Goal: Check status: Check status

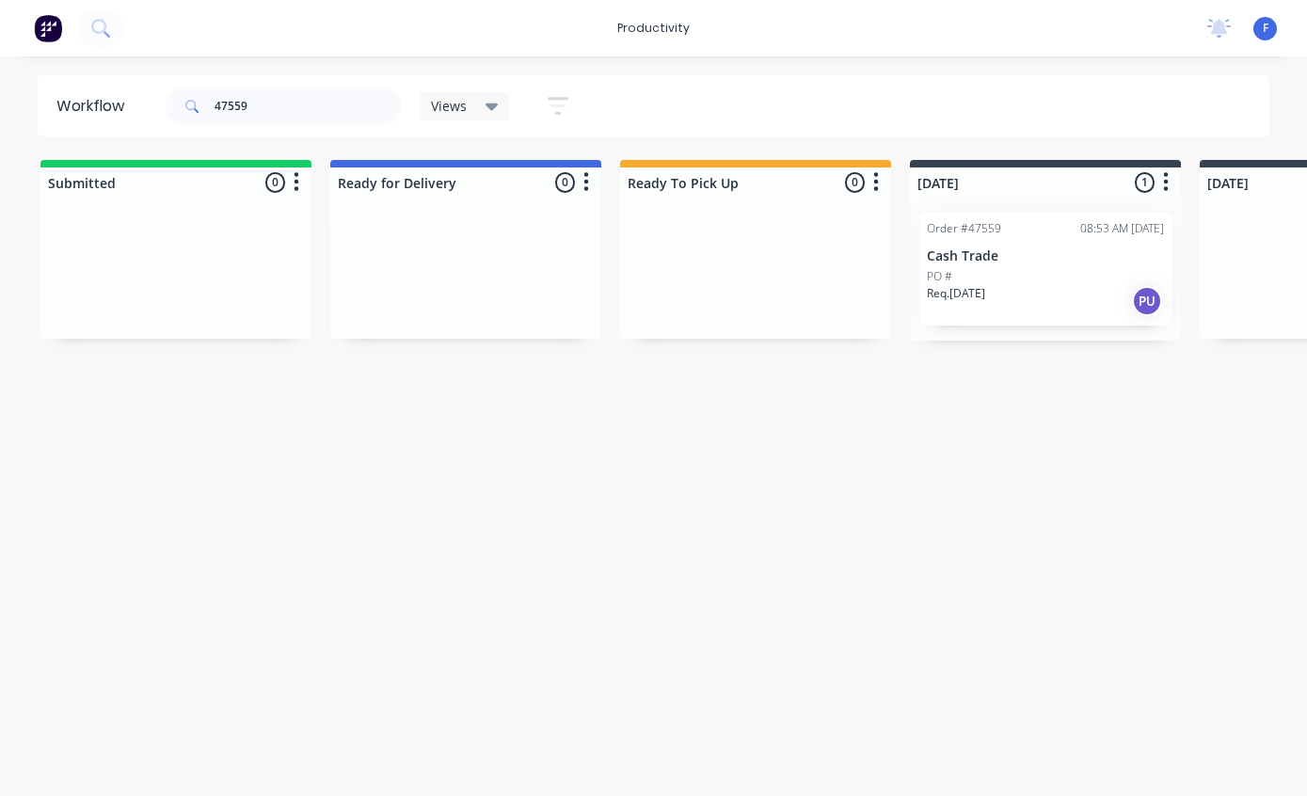
click at [1036, 249] on p "Cash Trade" at bounding box center [1045, 256] width 237 height 16
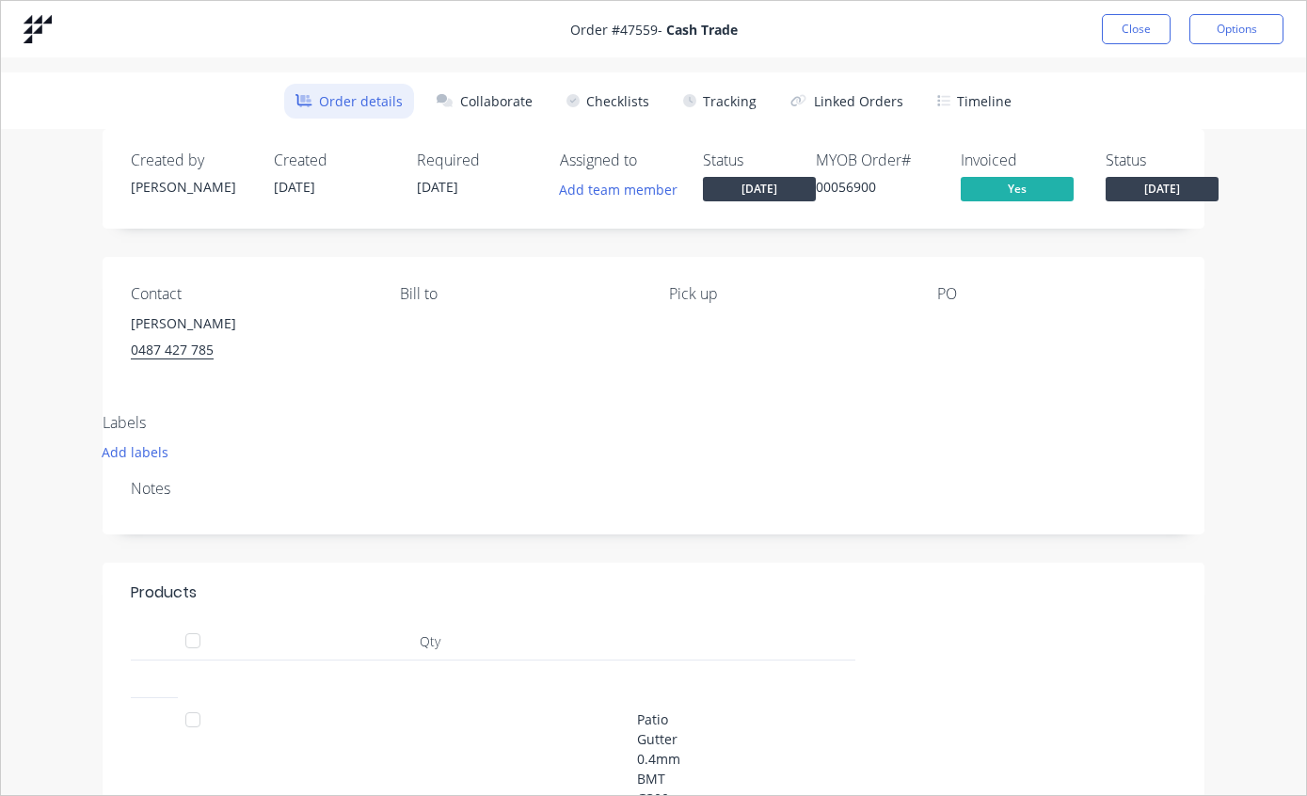
click at [734, 95] on button "Tracking" at bounding box center [720, 101] width 96 height 35
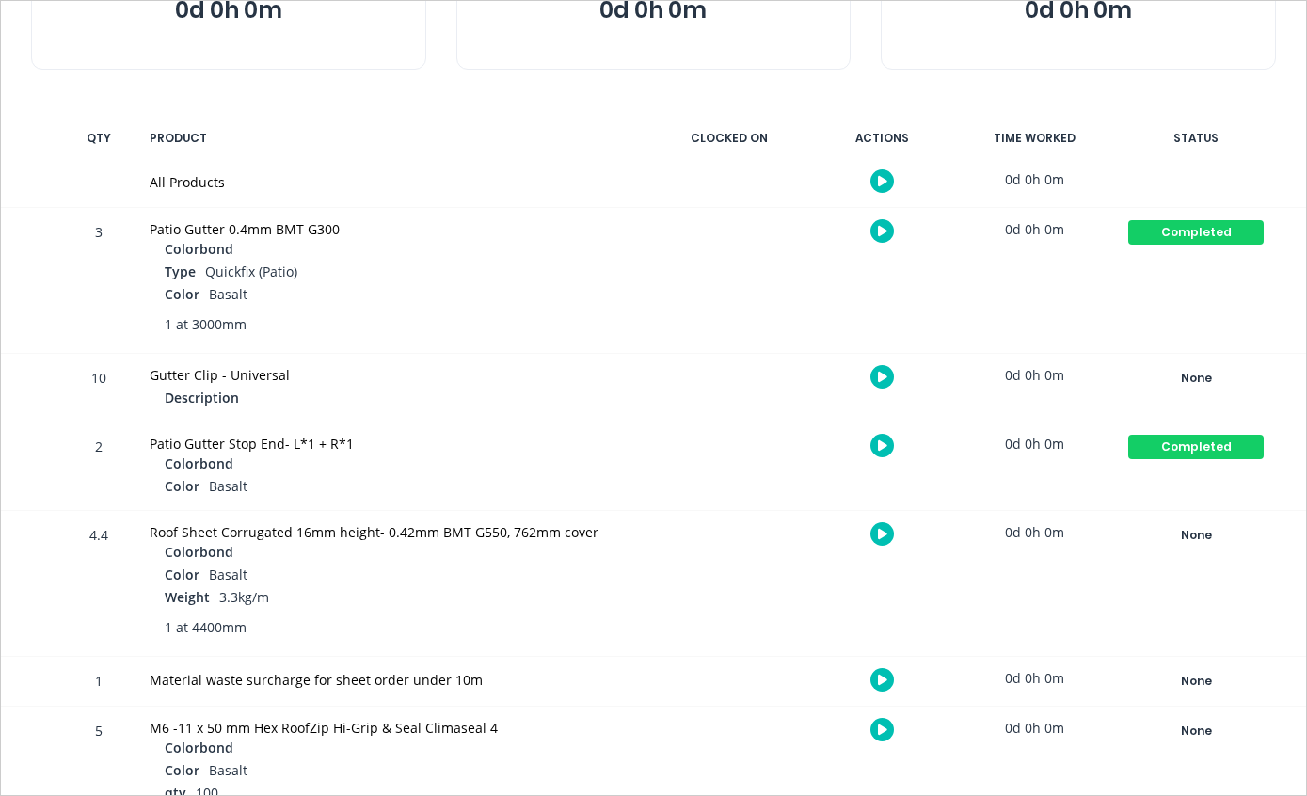
scroll to position [285, 0]
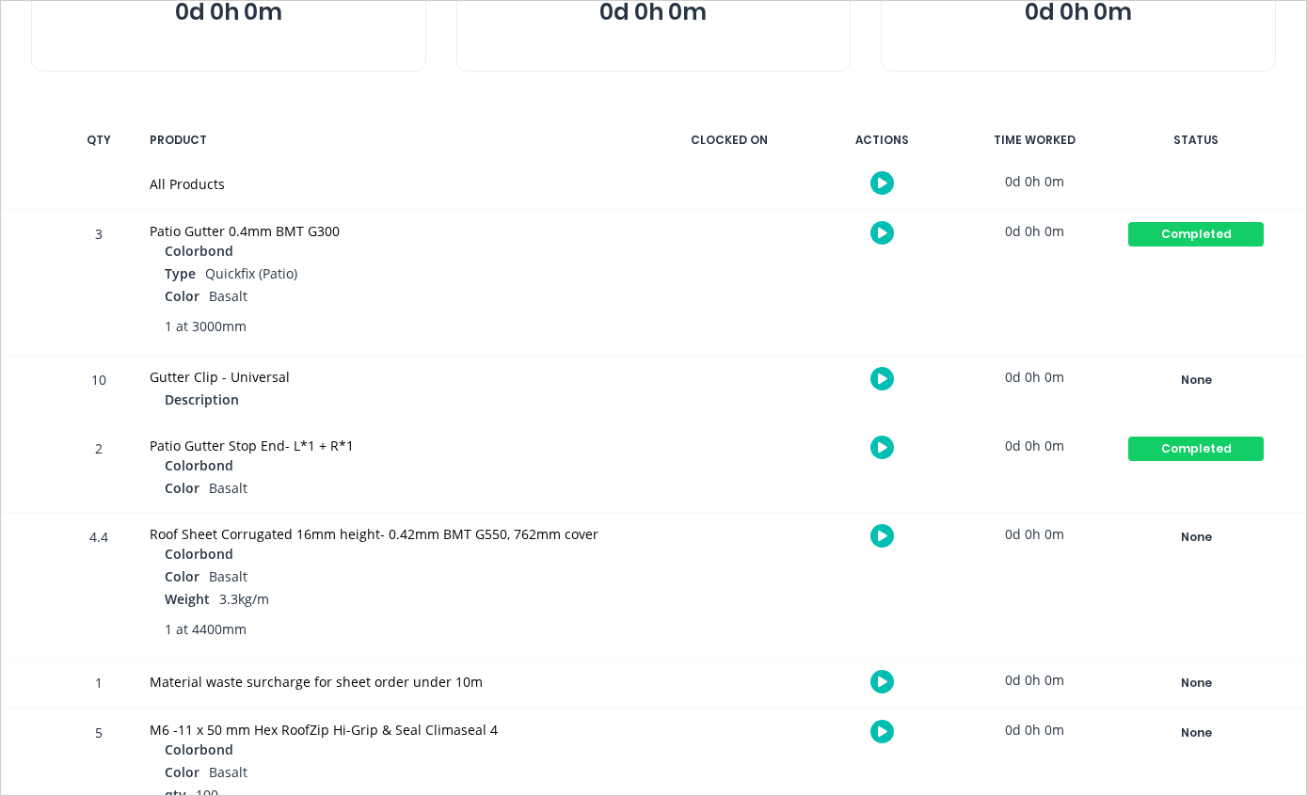
click at [1187, 541] on div "None" at bounding box center [1195, 537] width 135 height 24
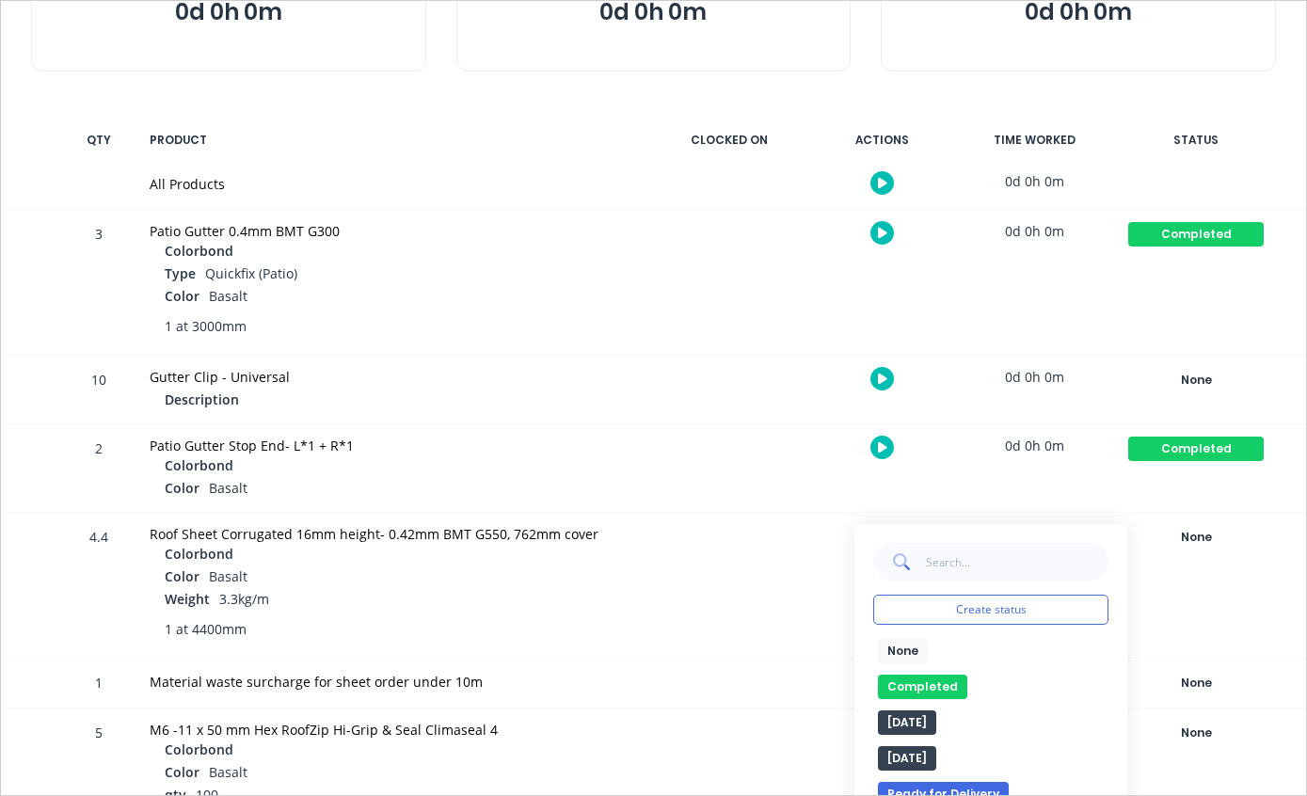
click at [918, 684] on button "Completed" at bounding box center [922, 687] width 89 height 24
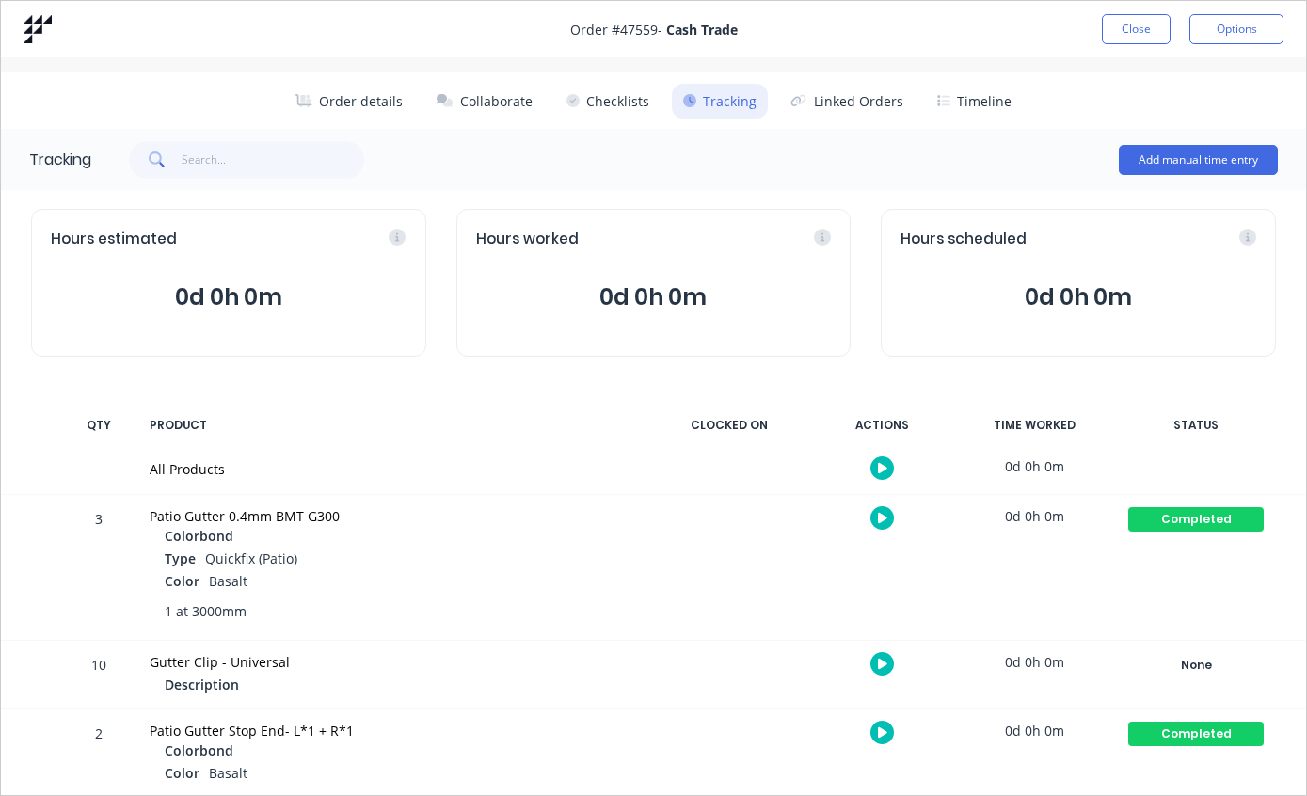
scroll to position [0, 0]
click at [1143, 20] on button "Close" at bounding box center [1136, 29] width 69 height 30
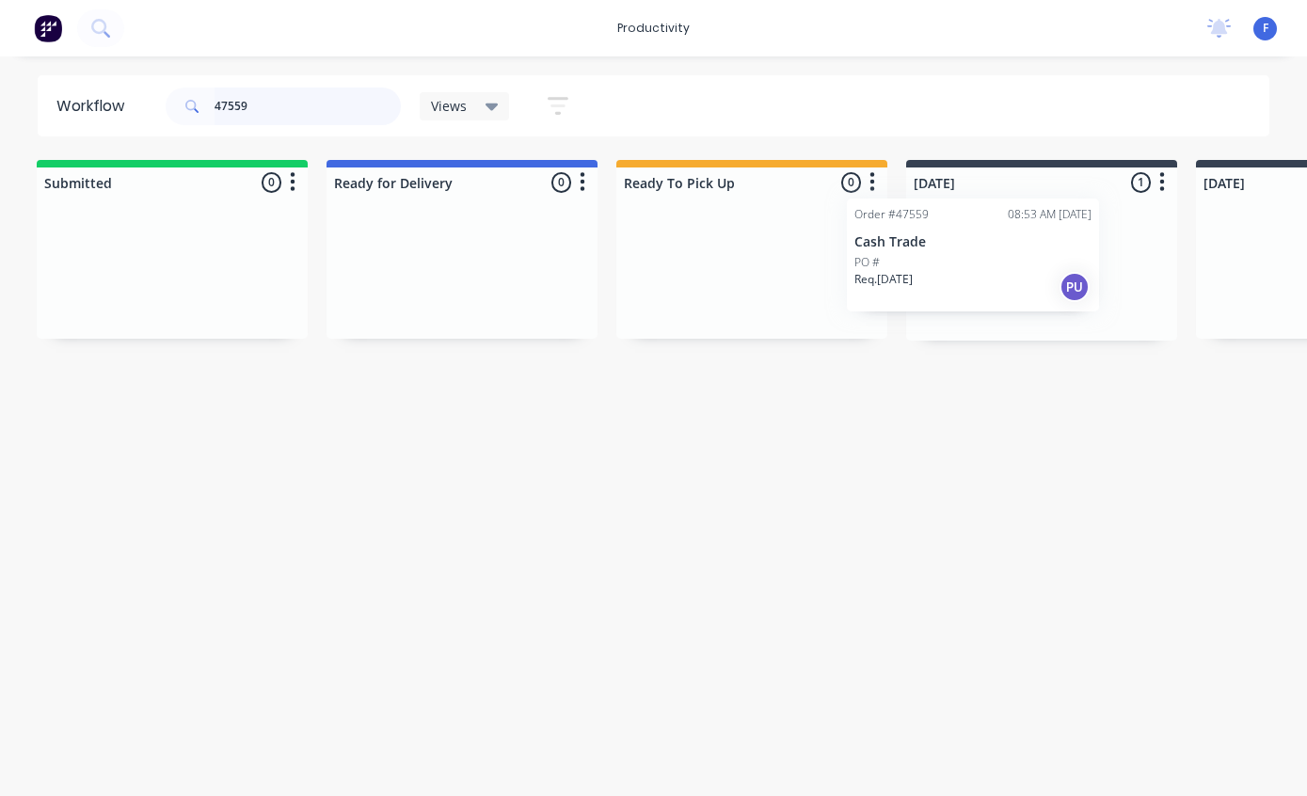
scroll to position [0, 8]
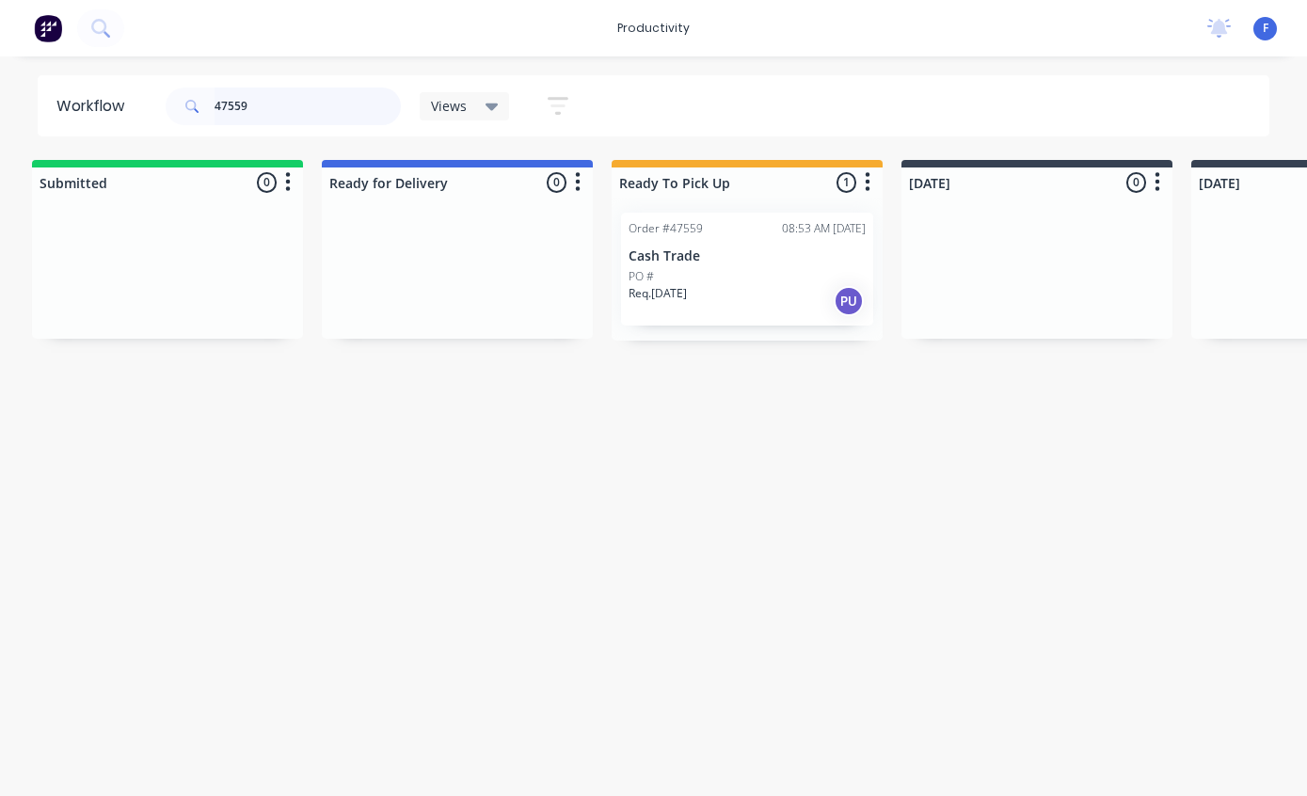
click at [322, 103] on input "47559" at bounding box center [307, 106] width 186 height 38
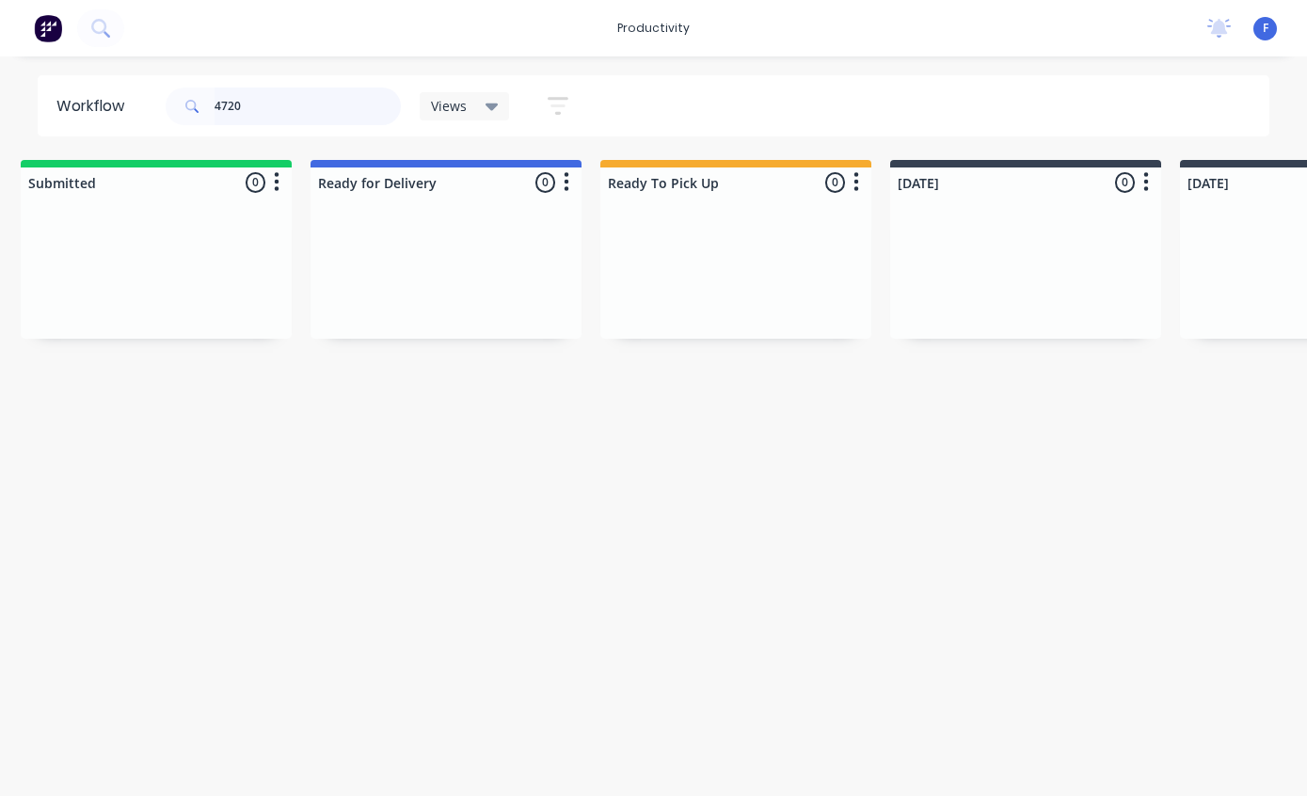
scroll to position [0, 0]
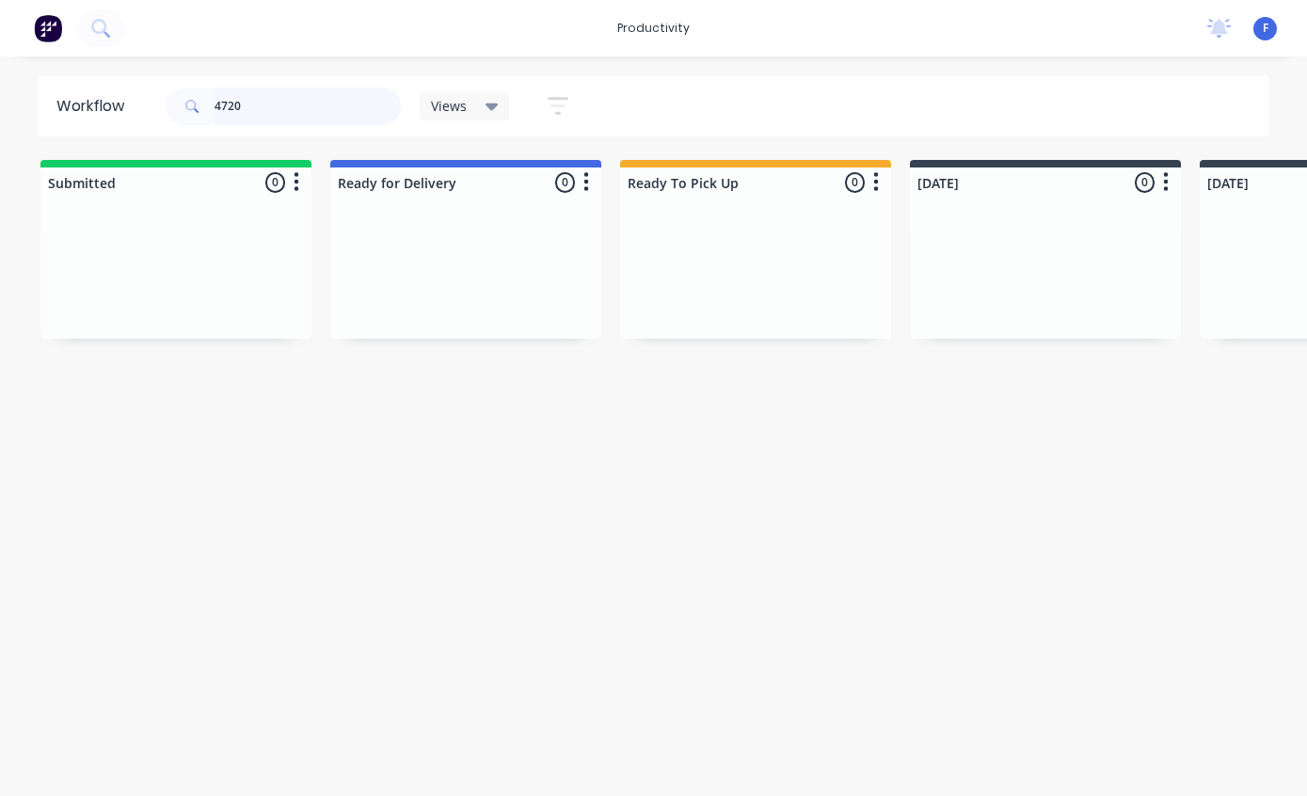
type input "47204"
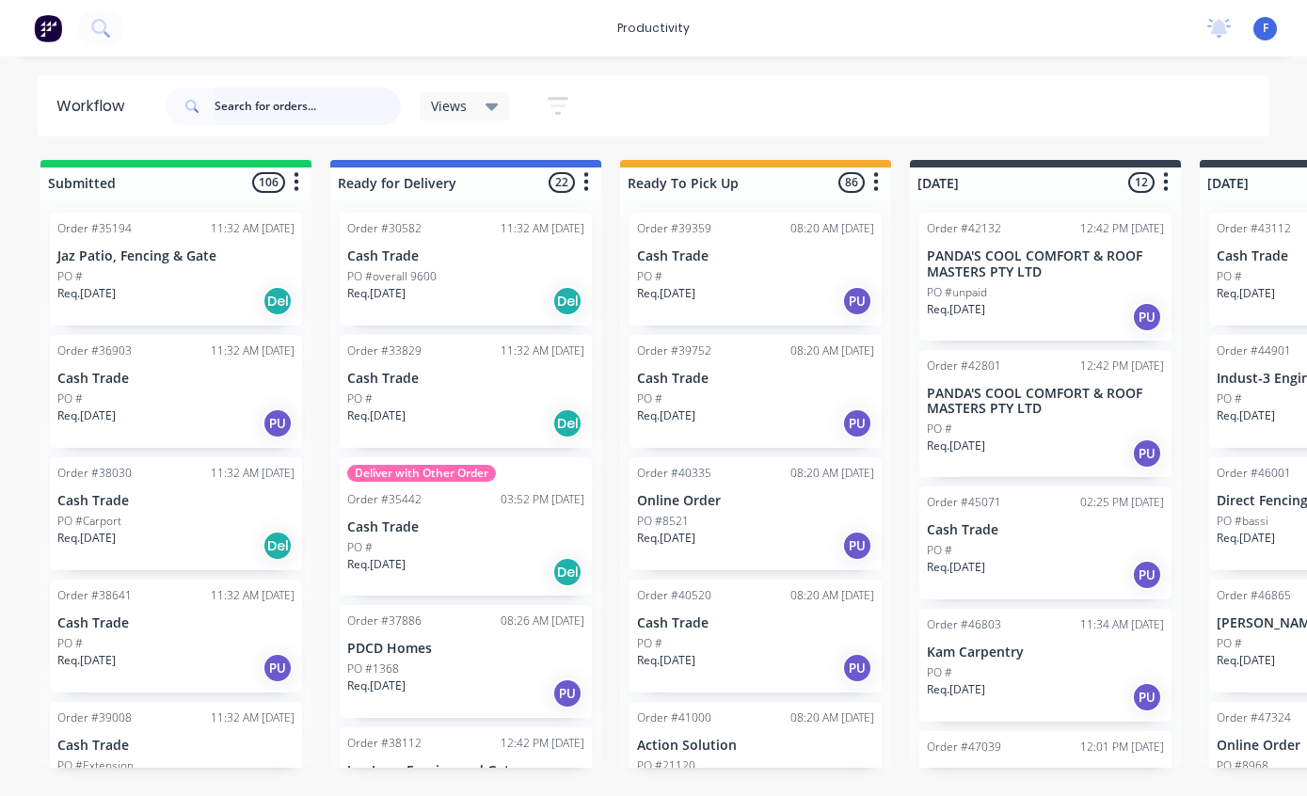
click at [275, 107] on input "text" at bounding box center [307, 106] width 186 height 38
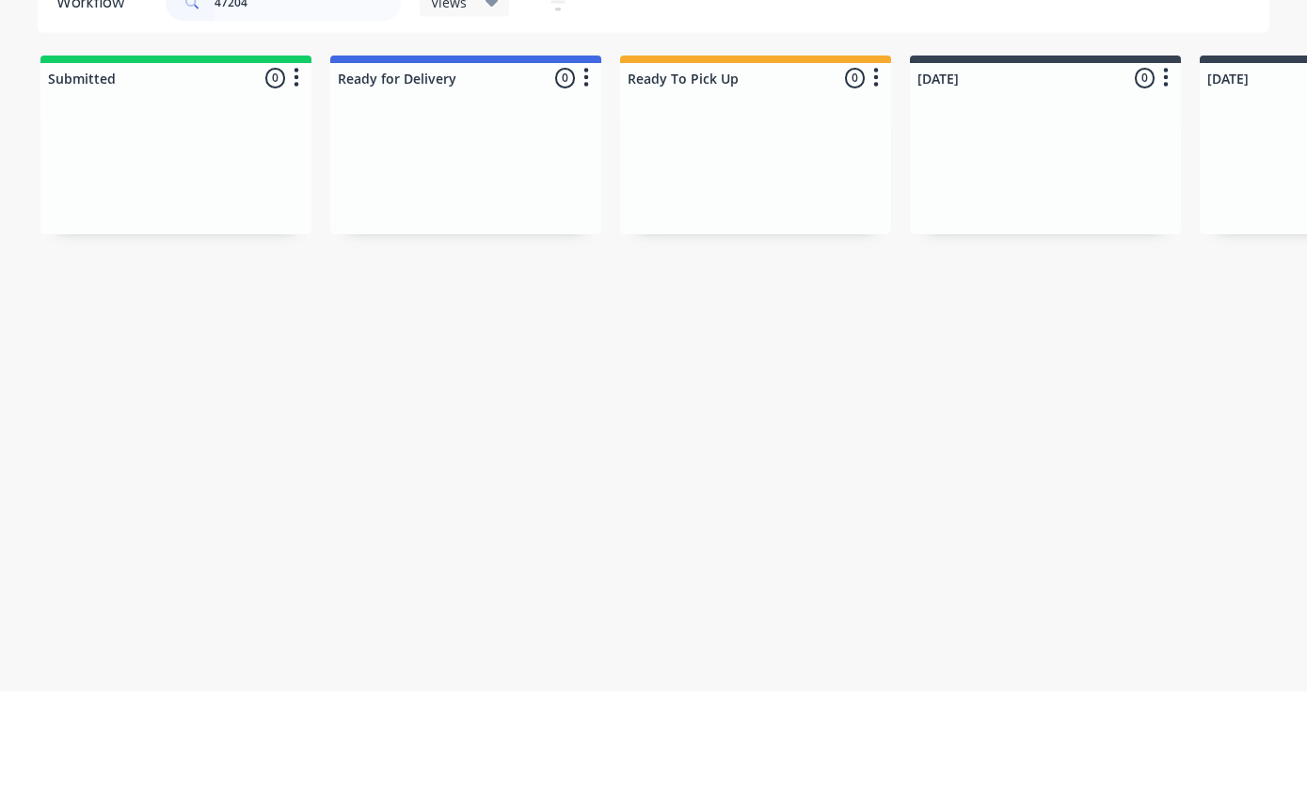
scroll to position [38, 0]
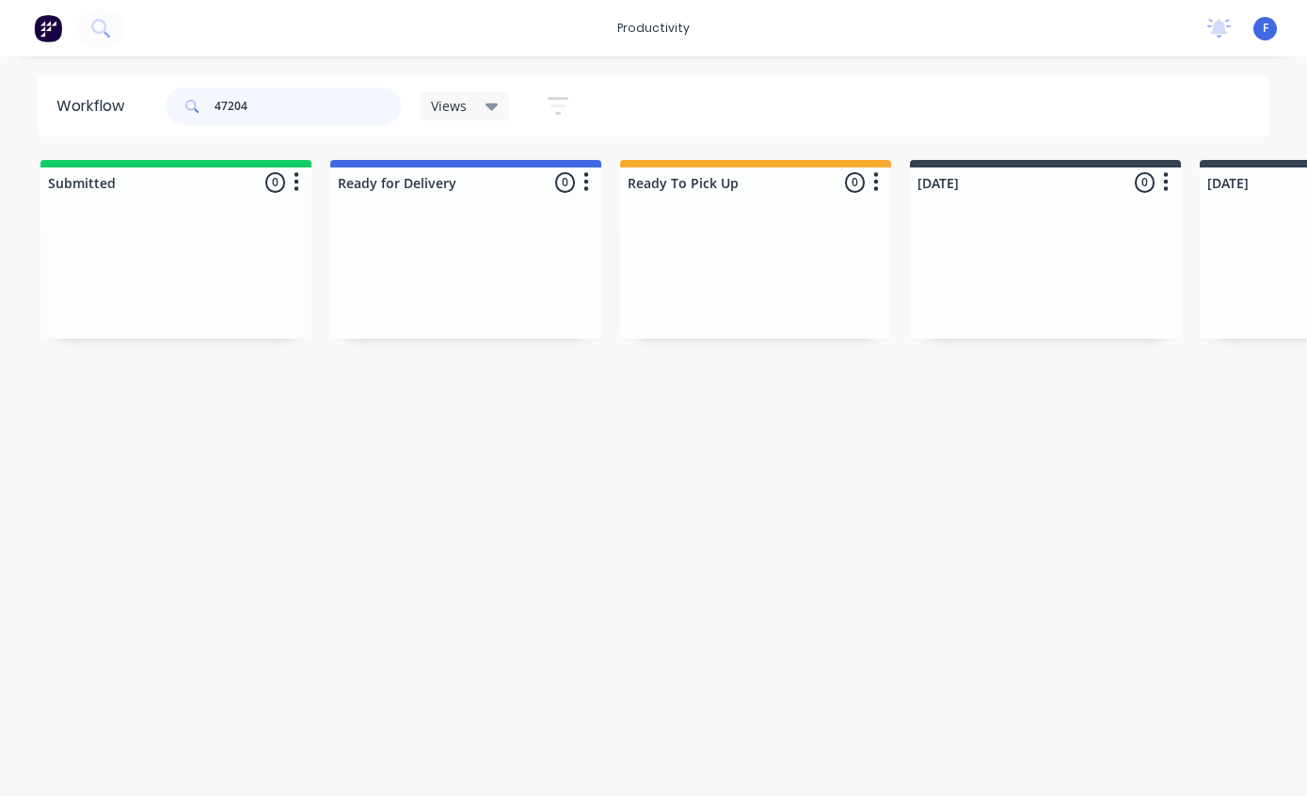
click at [329, 113] on input "47204" at bounding box center [307, 106] width 186 height 38
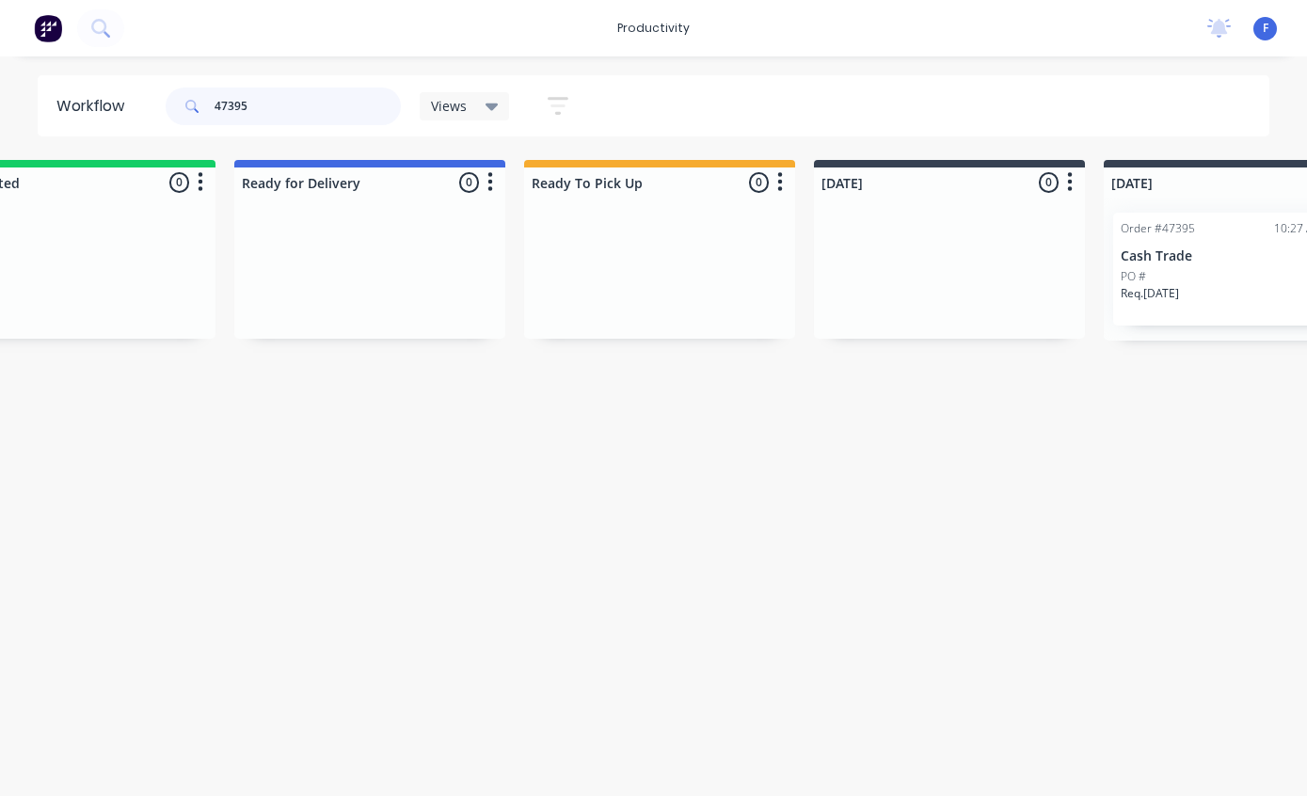
scroll to position [38, 181]
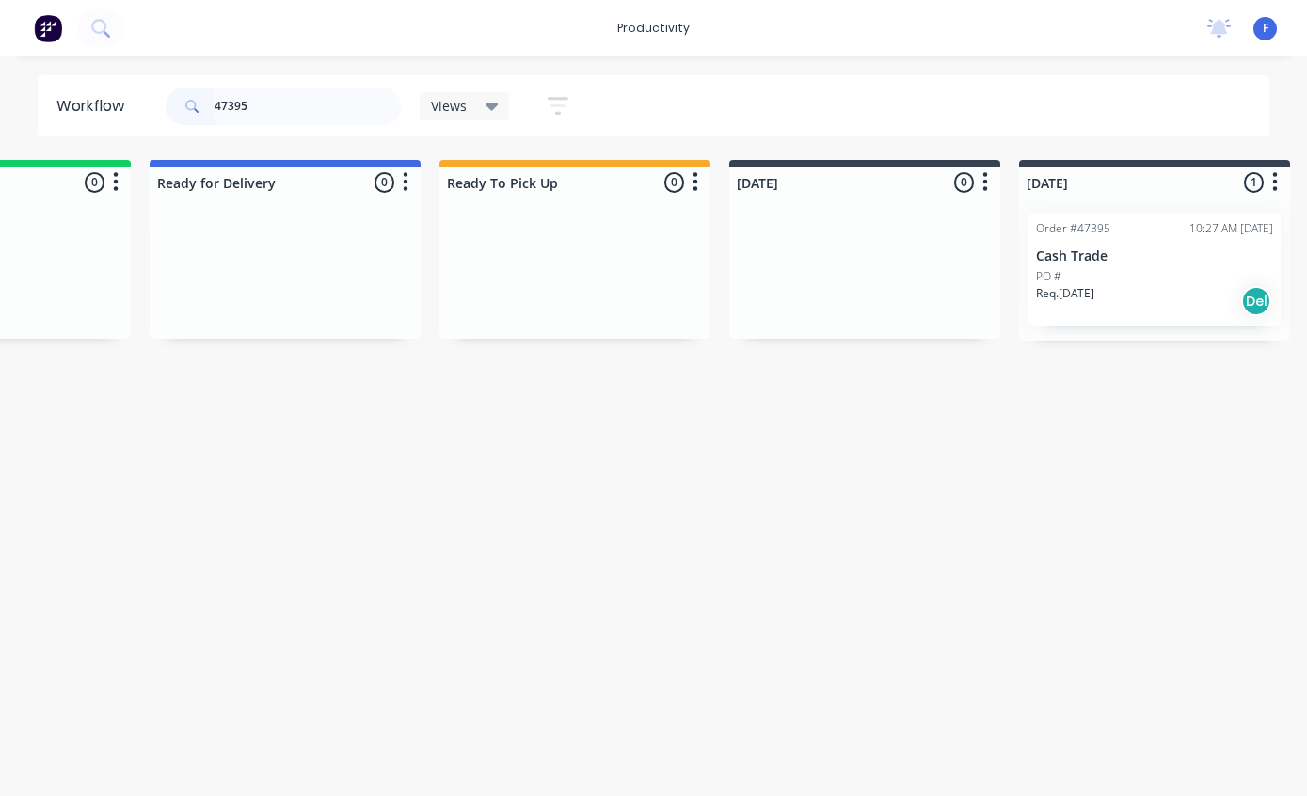
click at [1157, 248] on p "Cash Trade" at bounding box center [1154, 256] width 237 height 16
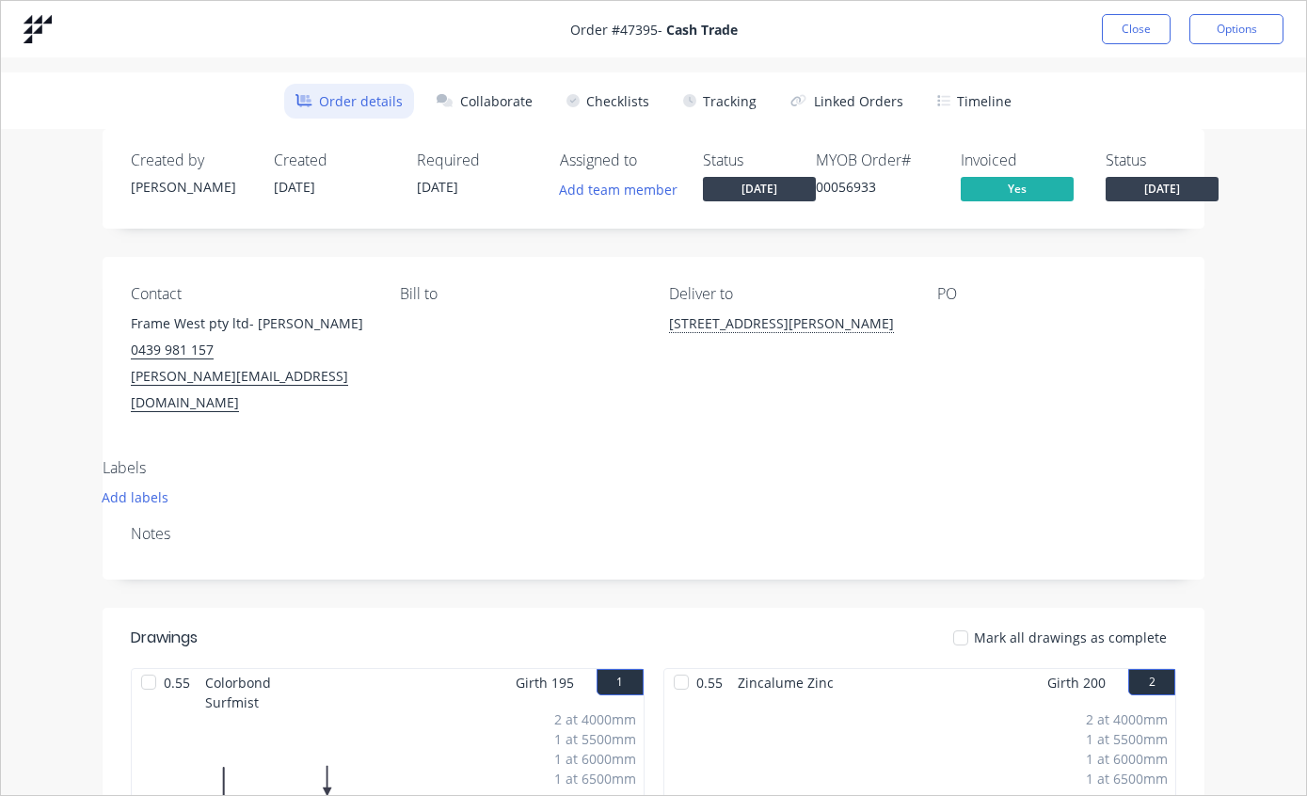
click at [735, 87] on button "Tracking" at bounding box center [720, 101] width 96 height 35
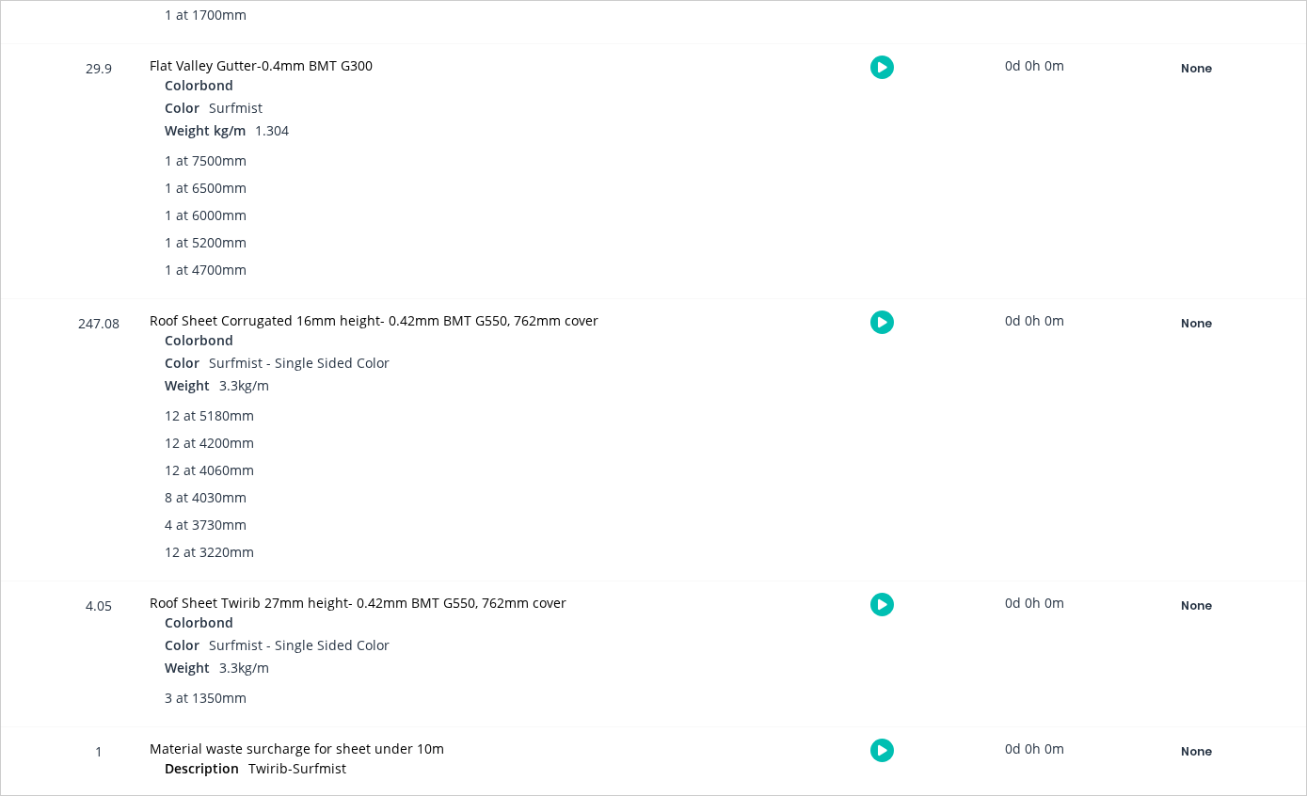
scroll to position [2056, 0]
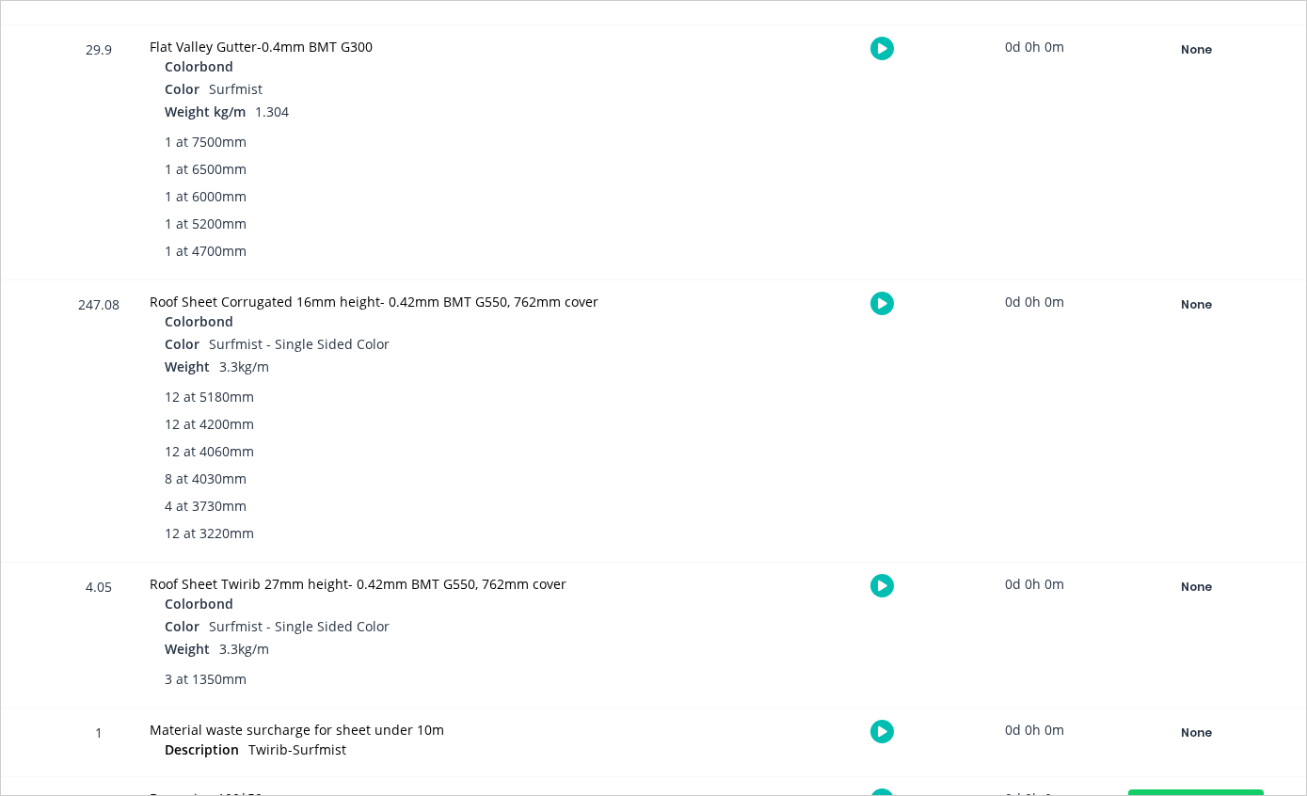
click at [1168, 303] on div "None" at bounding box center [1195, 305] width 135 height 24
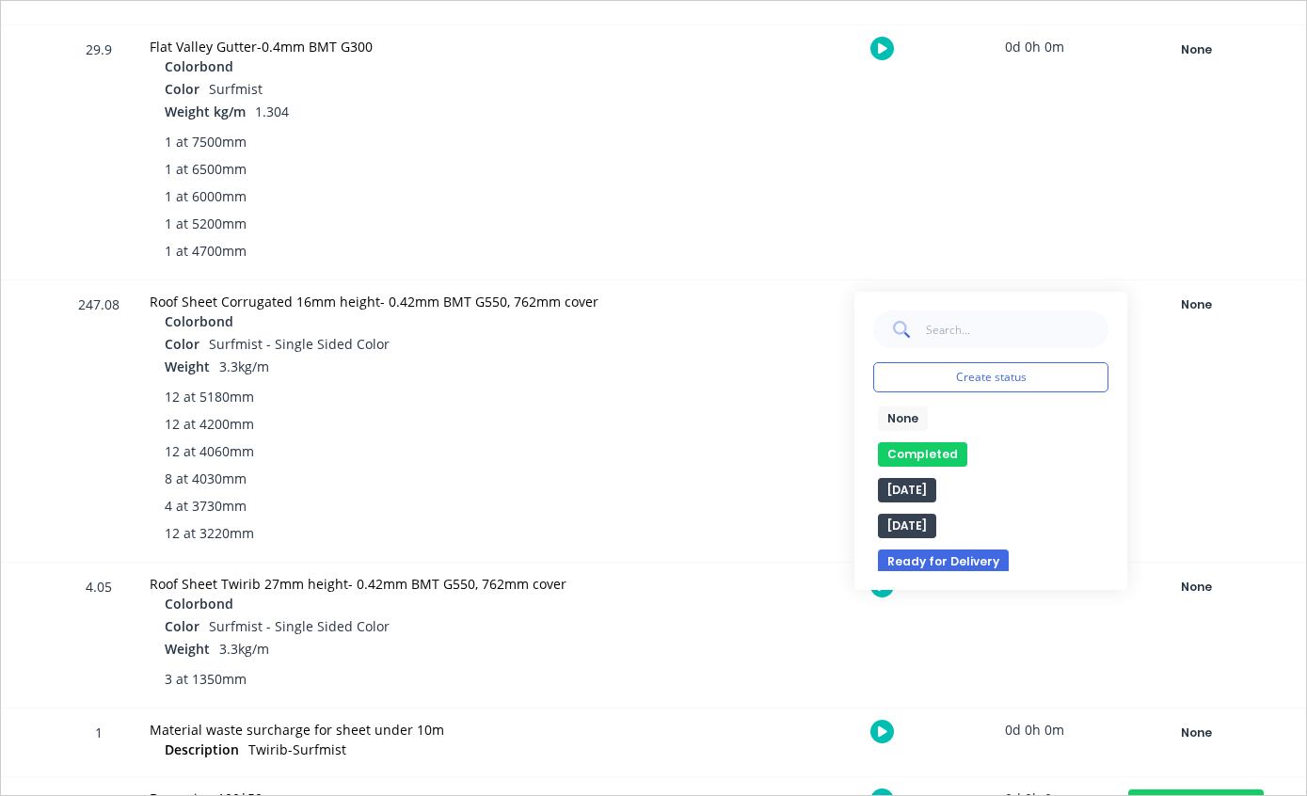
click at [922, 452] on button "Completed" at bounding box center [922, 454] width 89 height 24
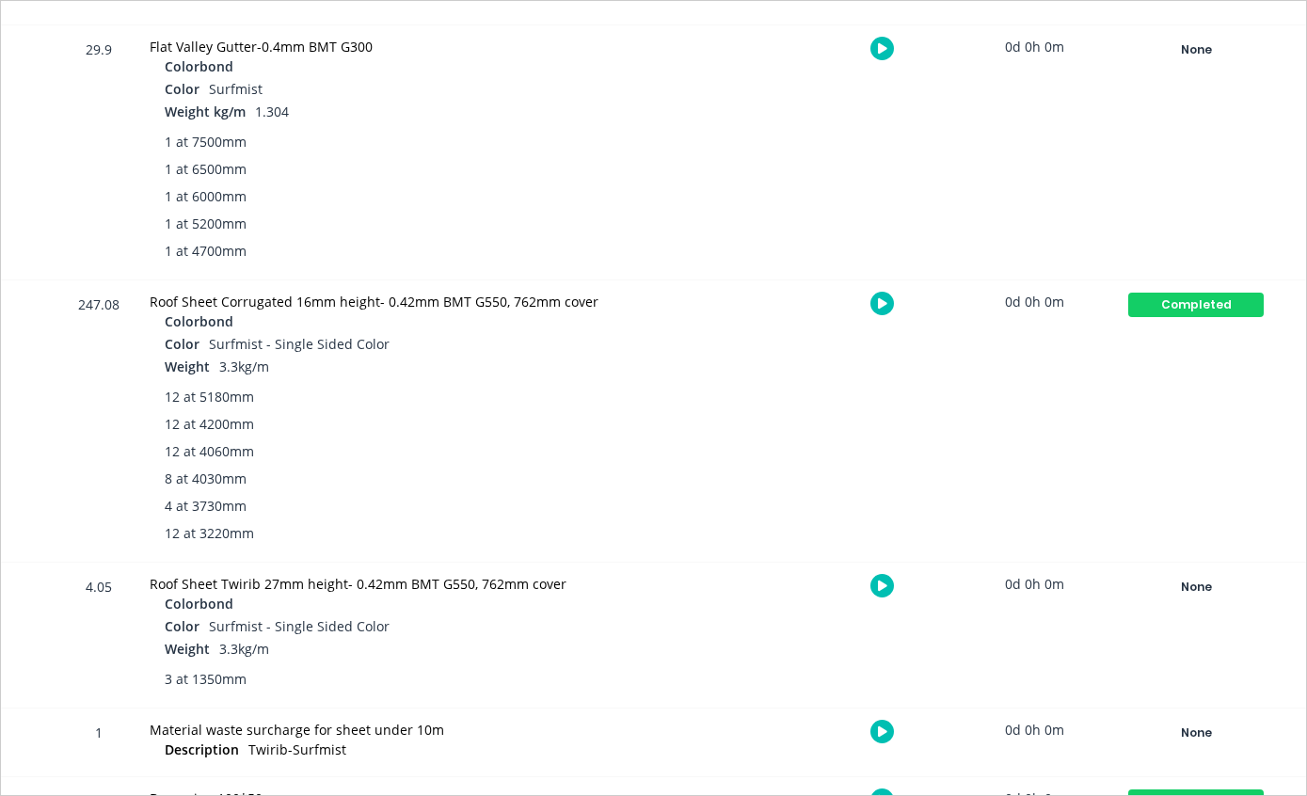
click at [1188, 587] on div "None" at bounding box center [1195, 587] width 135 height 24
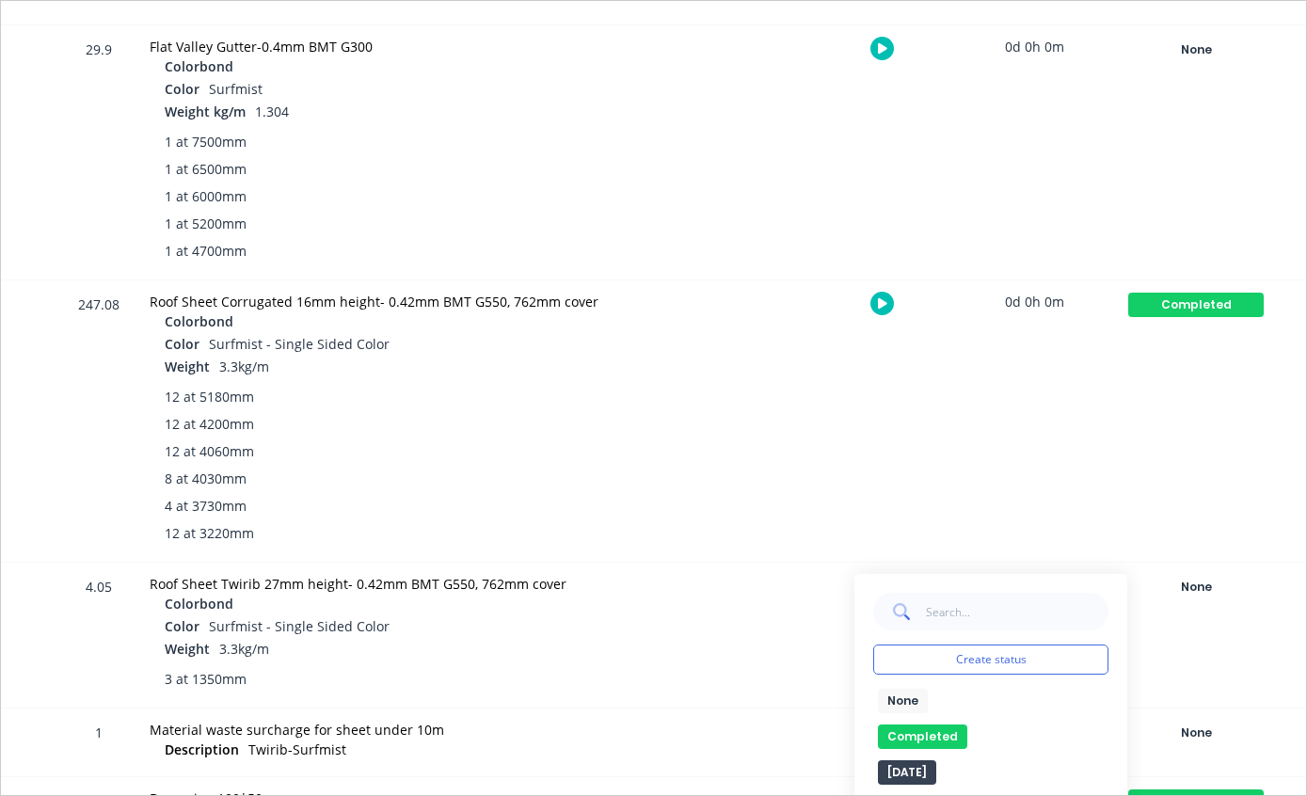
click at [942, 723] on div "None edit Completed edit [DATE] [DATE] Ready for Delivery Ready To Pick Up Subm…" at bounding box center [990, 771] width 235 height 165
click at [934, 728] on button "Completed" at bounding box center [922, 736] width 89 height 24
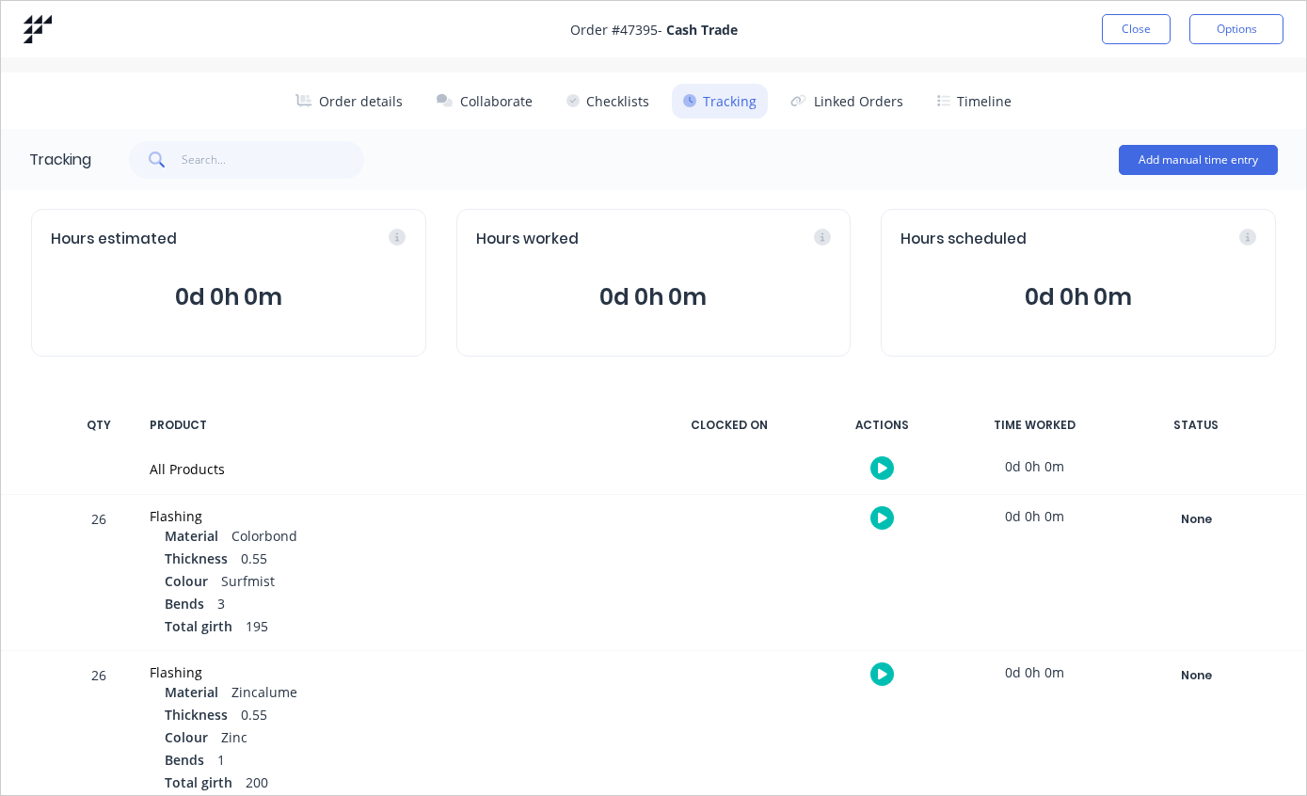
scroll to position [0, 0]
click at [1134, 31] on button "Close" at bounding box center [1136, 29] width 69 height 30
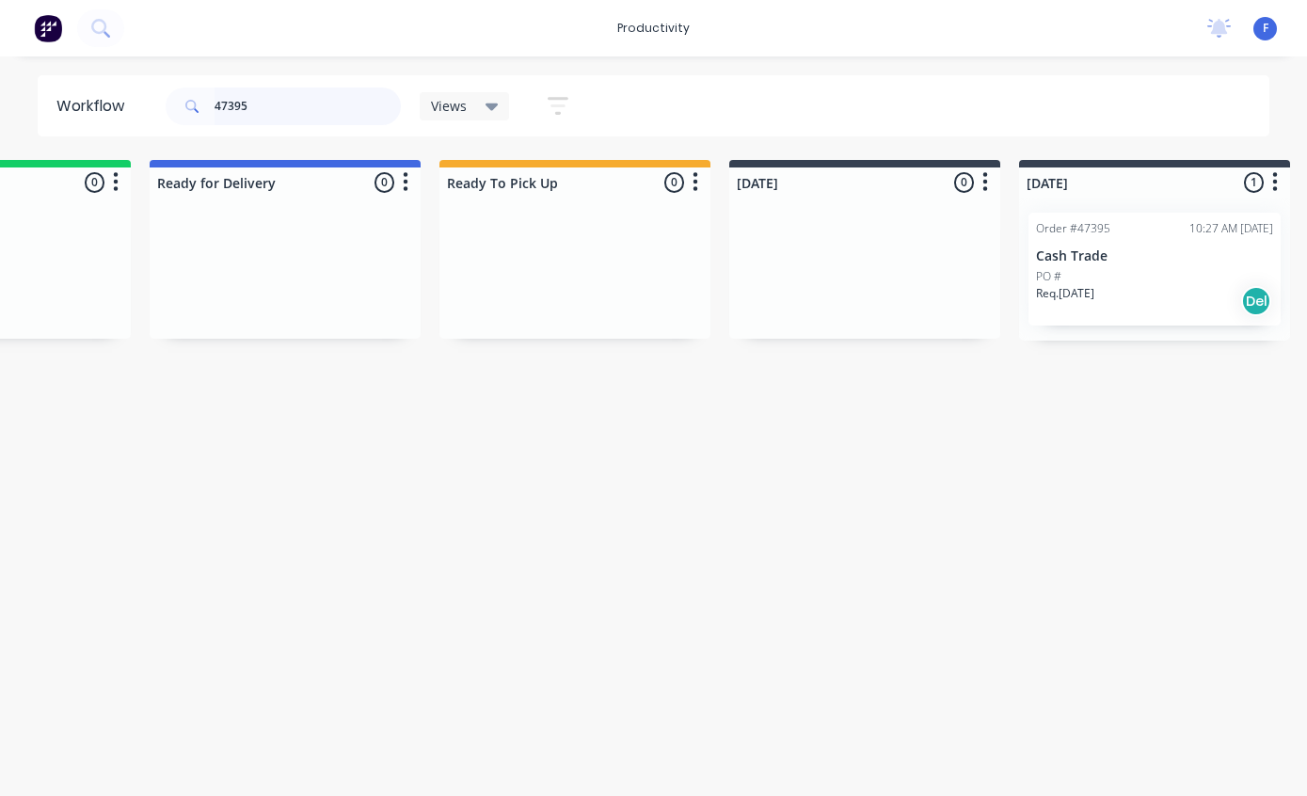
click at [290, 103] on input "47395" at bounding box center [307, 106] width 186 height 38
type input "4"
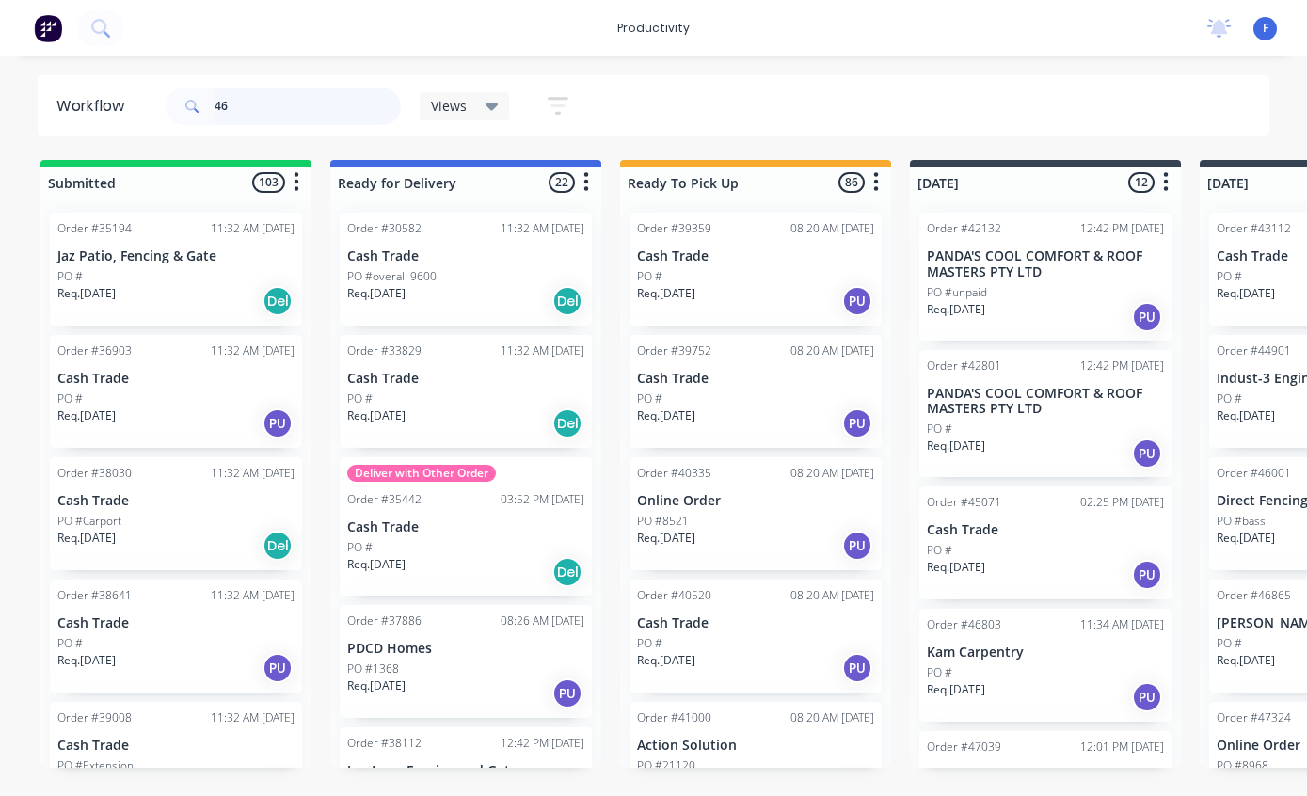
type input "4"
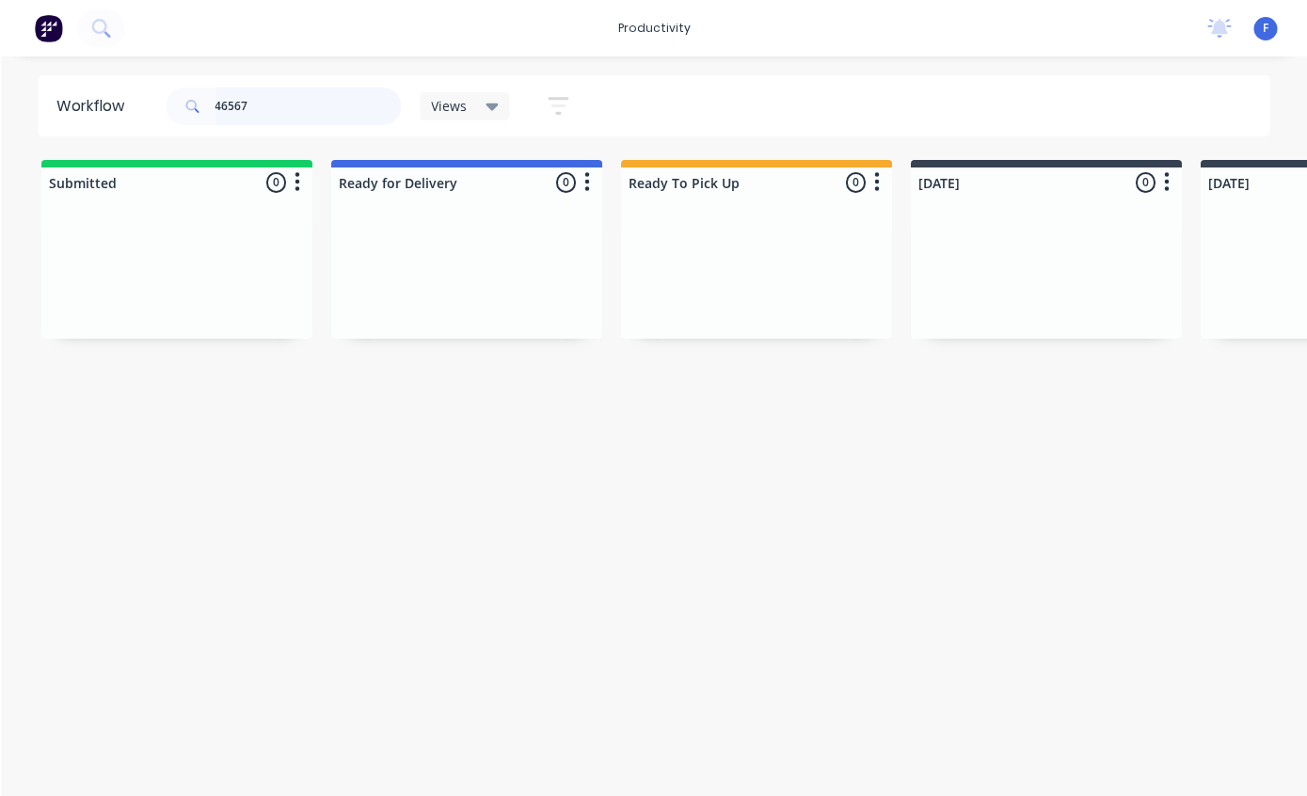
click at [287, 120] on input "46567" at bounding box center [307, 106] width 186 height 38
type input "4"
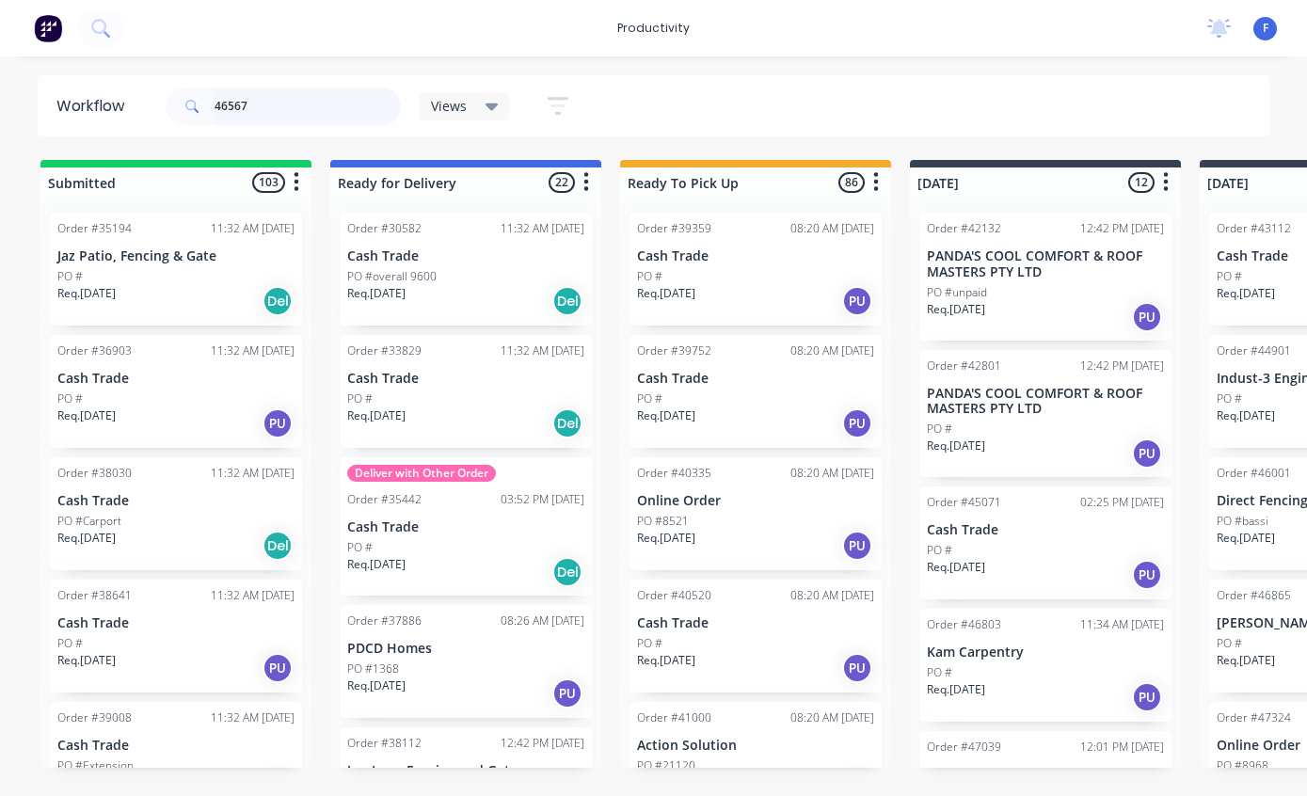
click at [288, 104] on input "46567" at bounding box center [307, 106] width 186 height 38
type input "4"
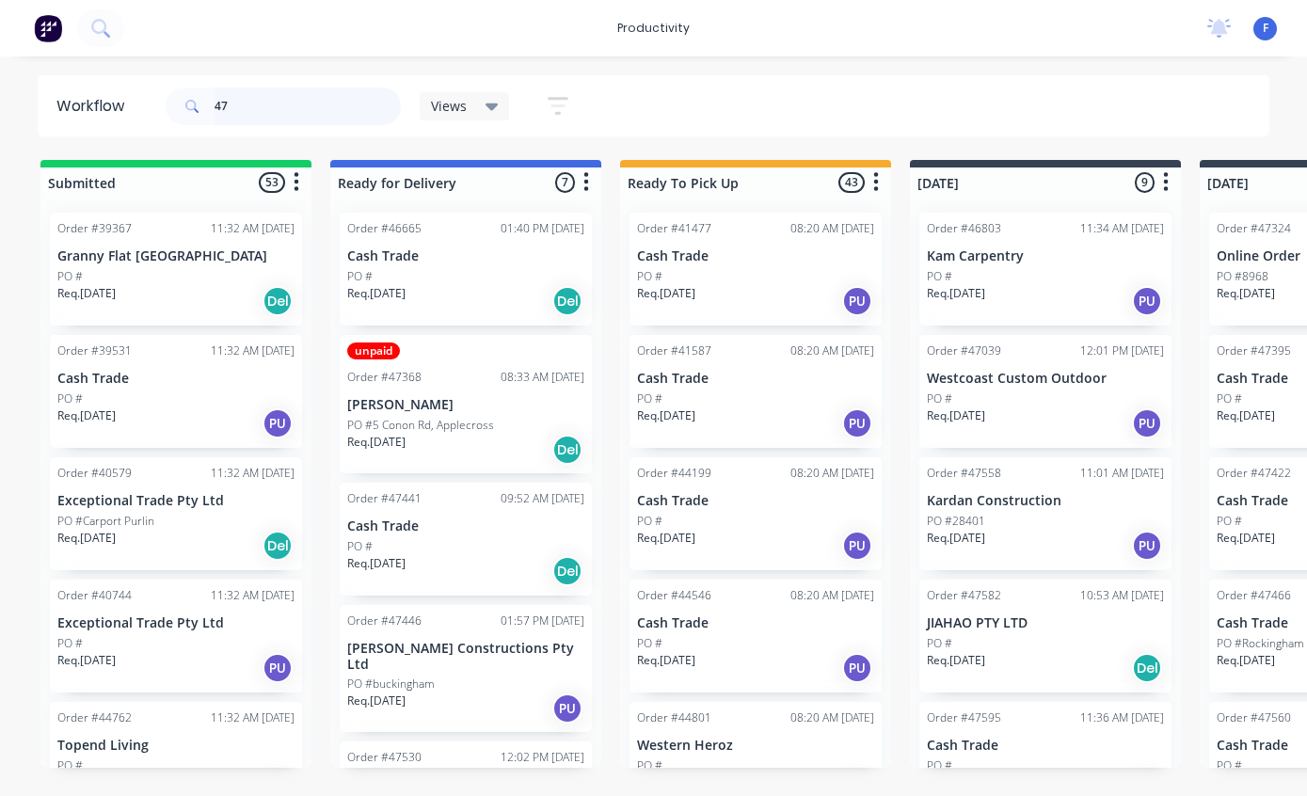
type input "4"
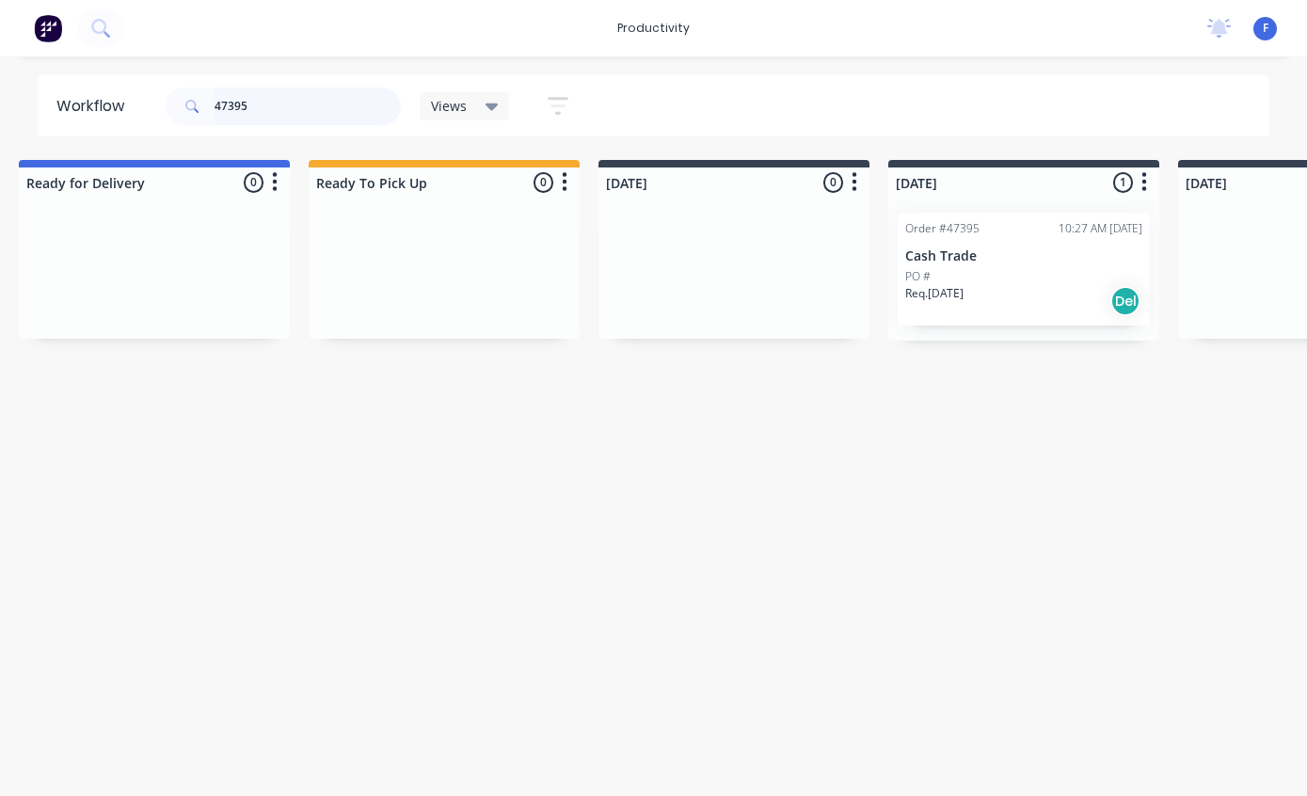
scroll to position [38, 360]
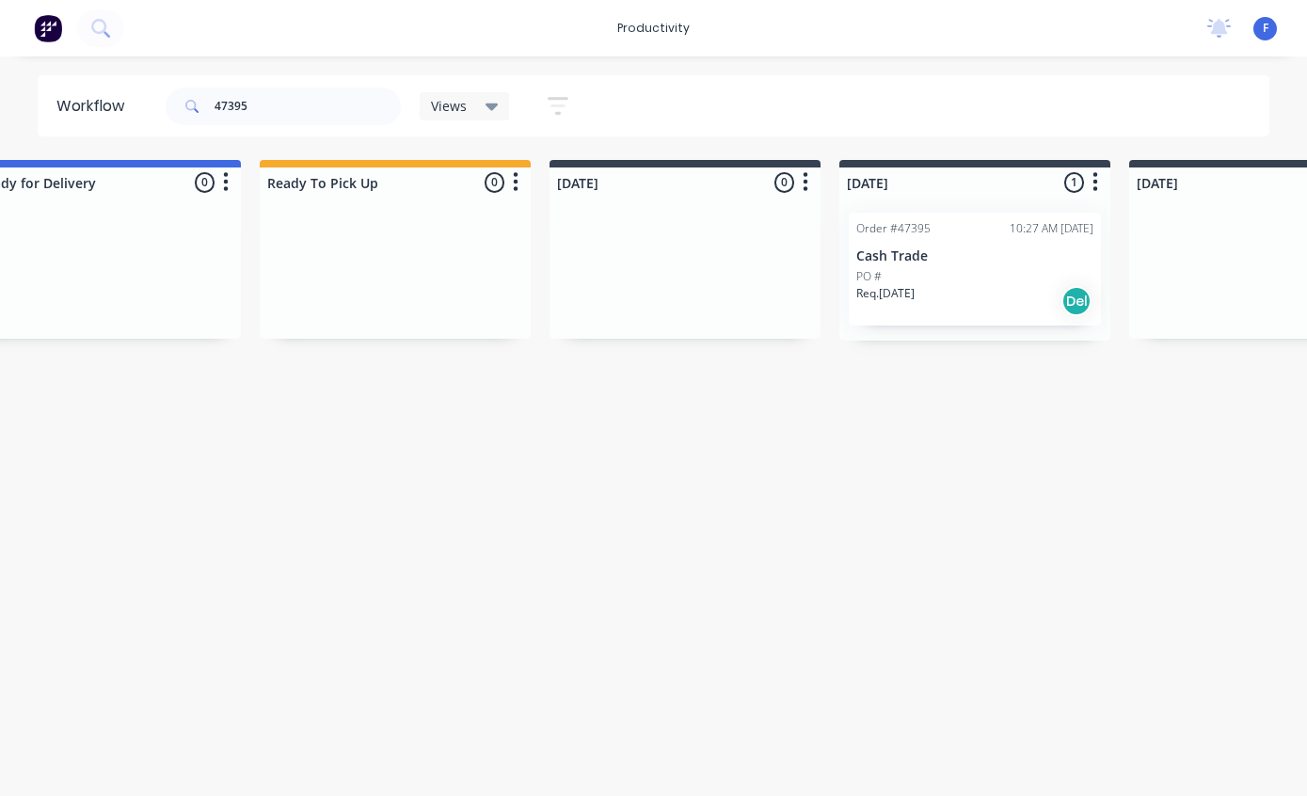
click at [933, 268] on div "PO #" at bounding box center [974, 276] width 237 height 17
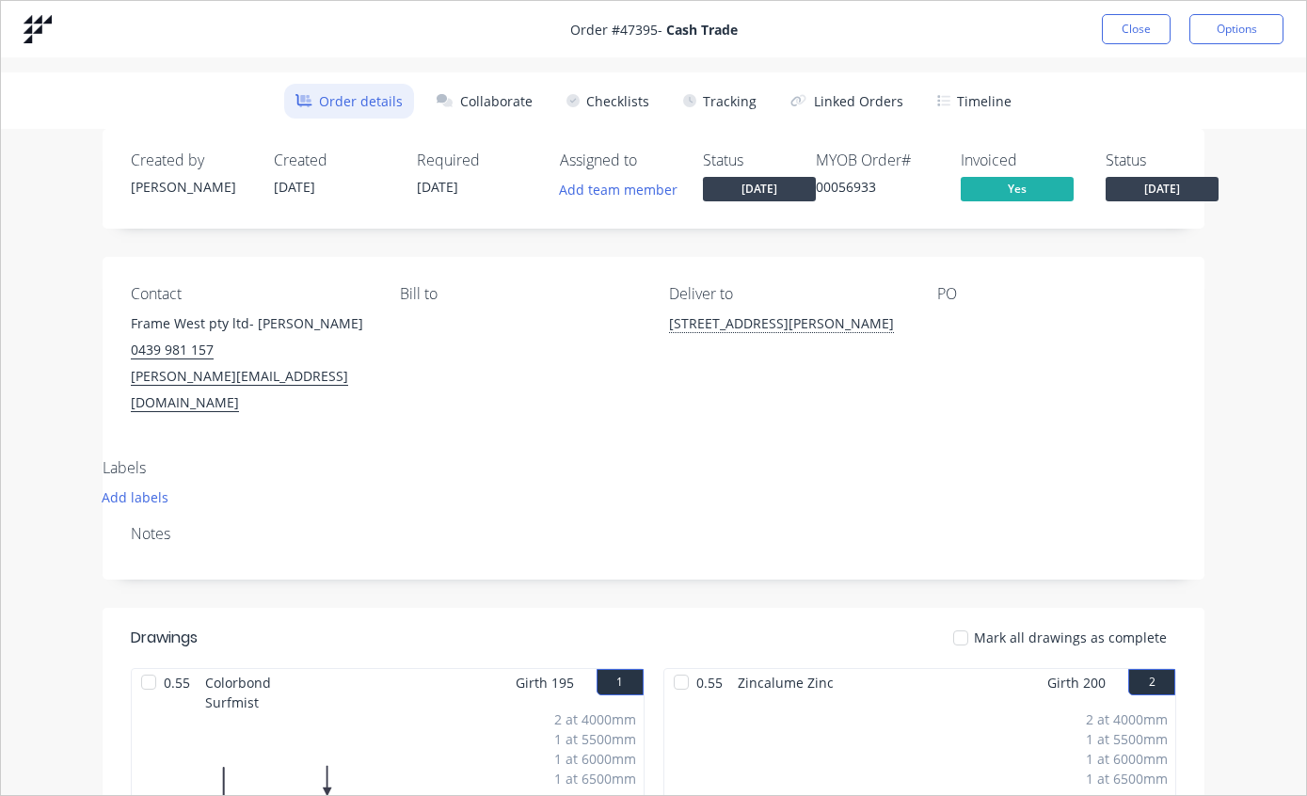
scroll to position [0, 0]
click at [1122, 19] on button "Close" at bounding box center [1136, 29] width 69 height 30
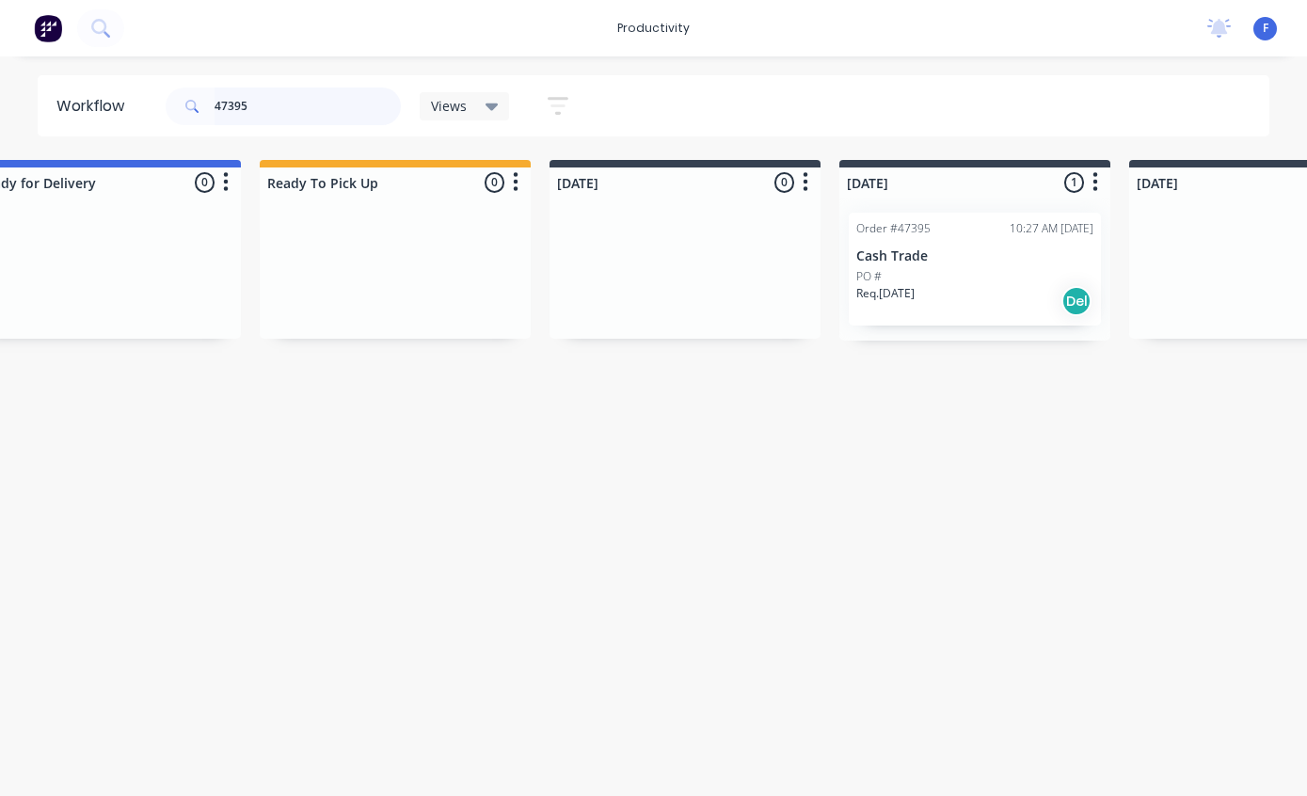
click at [343, 103] on input "47395" at bounding box center [307, 106] width 186 height 38
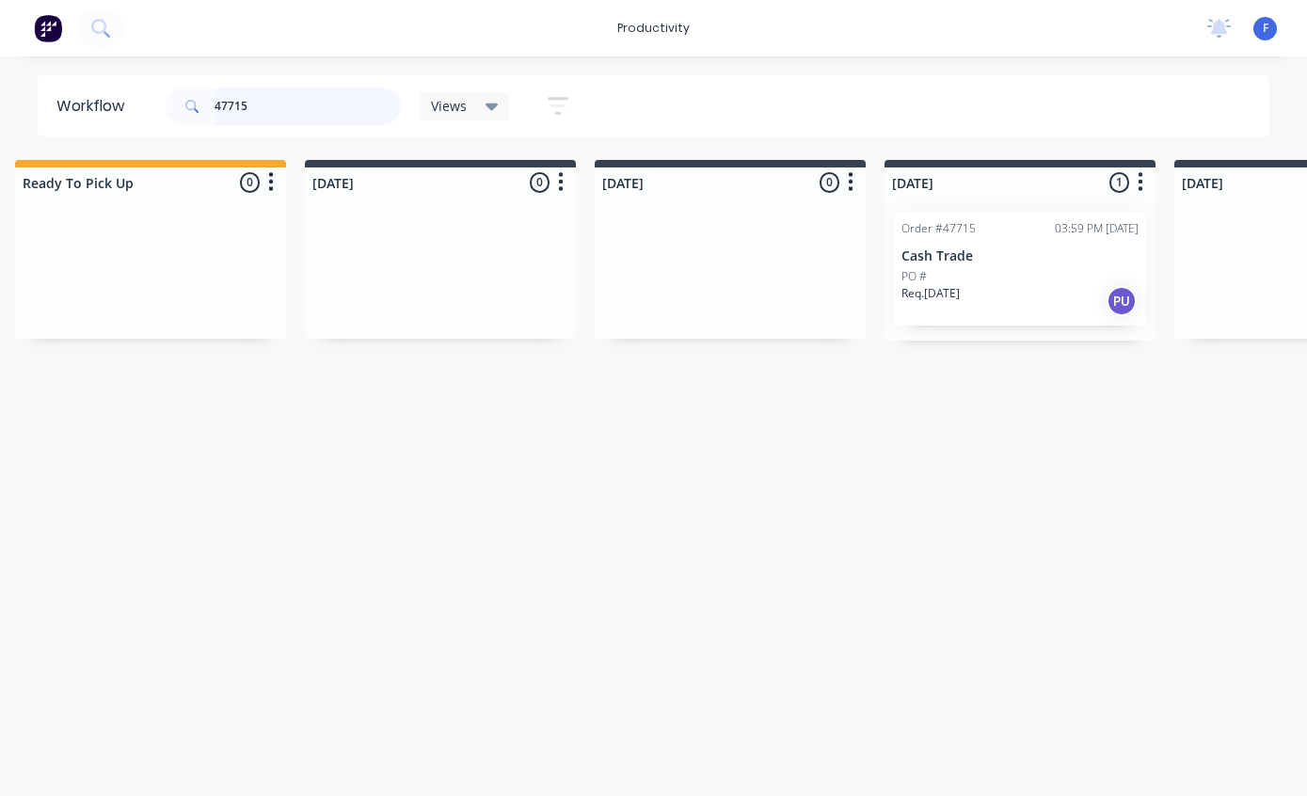
scroll to position [38, 630]
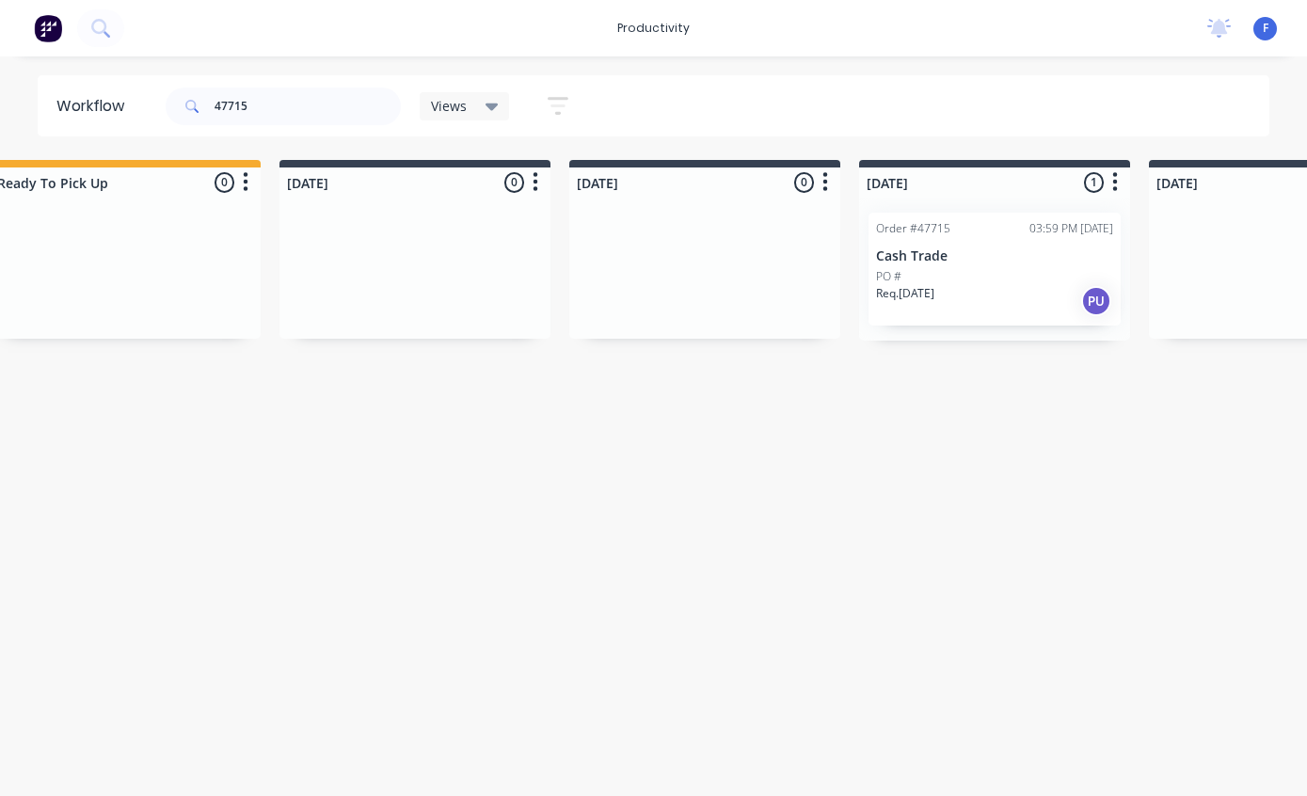
click at [969, 248] on p "Cash Trade" at bounding box center [994, 256] width 237 height 16
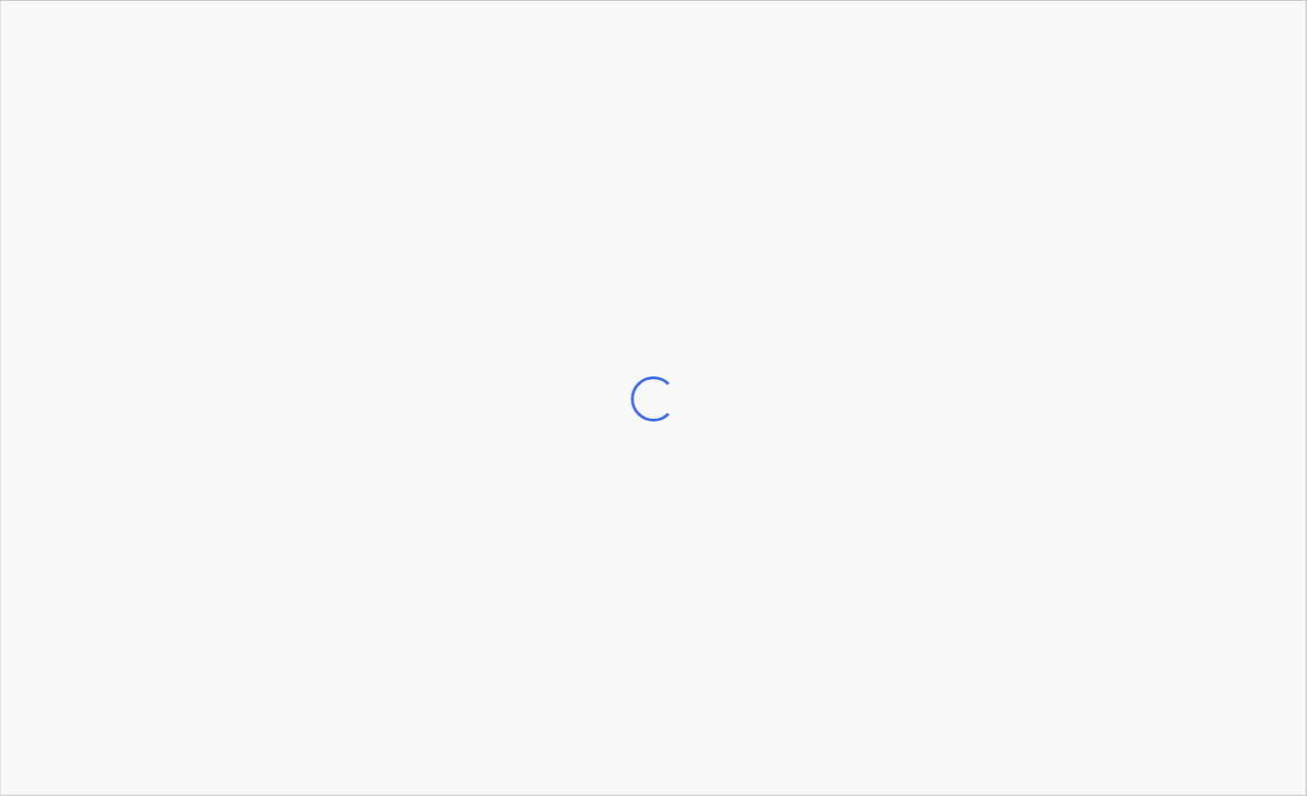
scroll to position [38, 631]
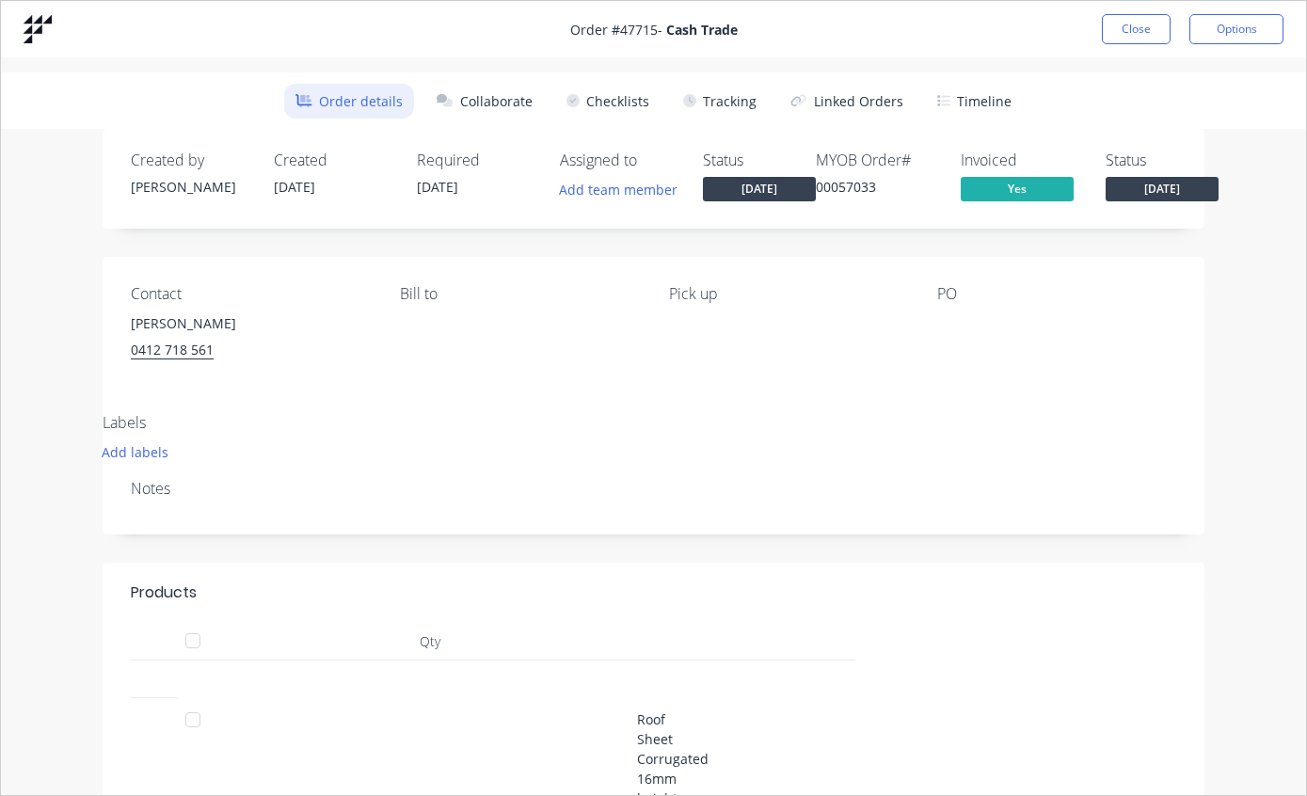
click at [740, 94] on button "Tracking" at bounding box center [720, 101] width 96 height 35
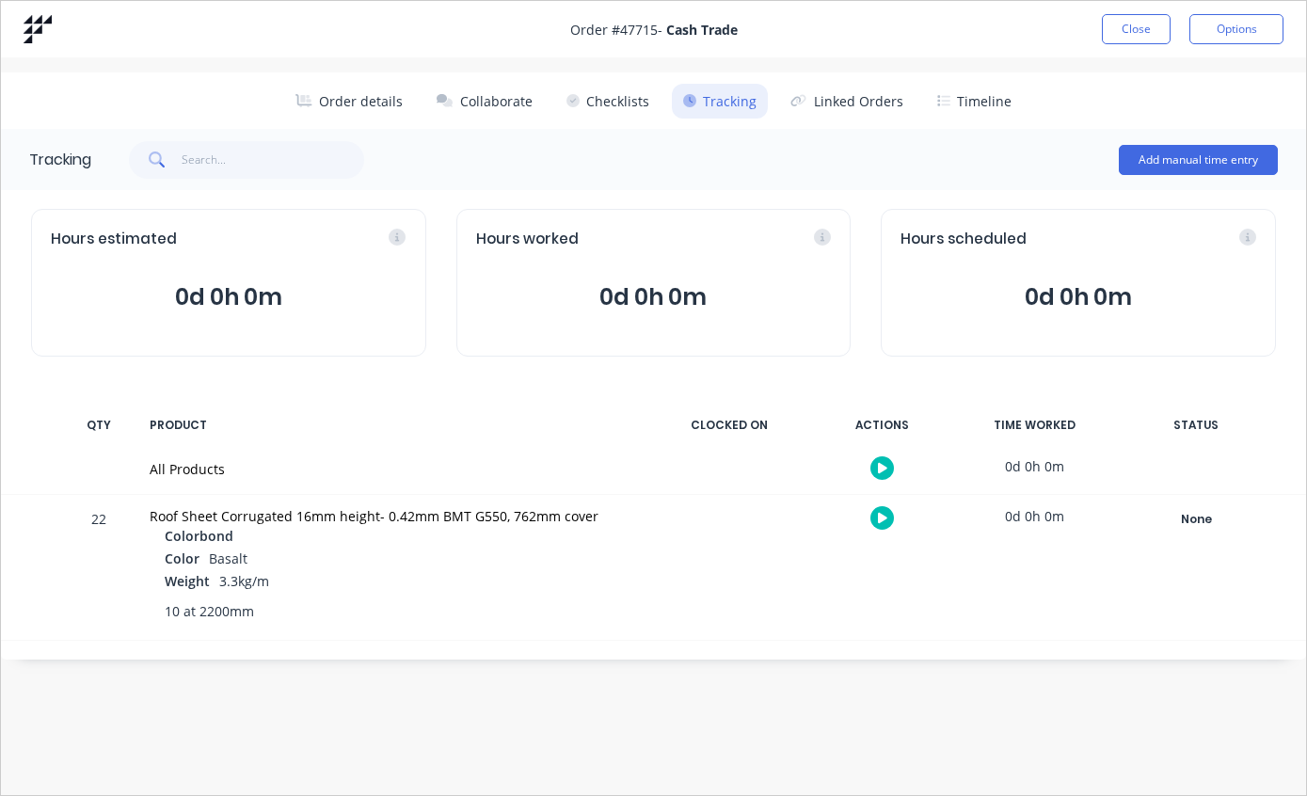
click at [1134, 15] on button "Close" at bounding box center [1136, 29] width 69 height 30
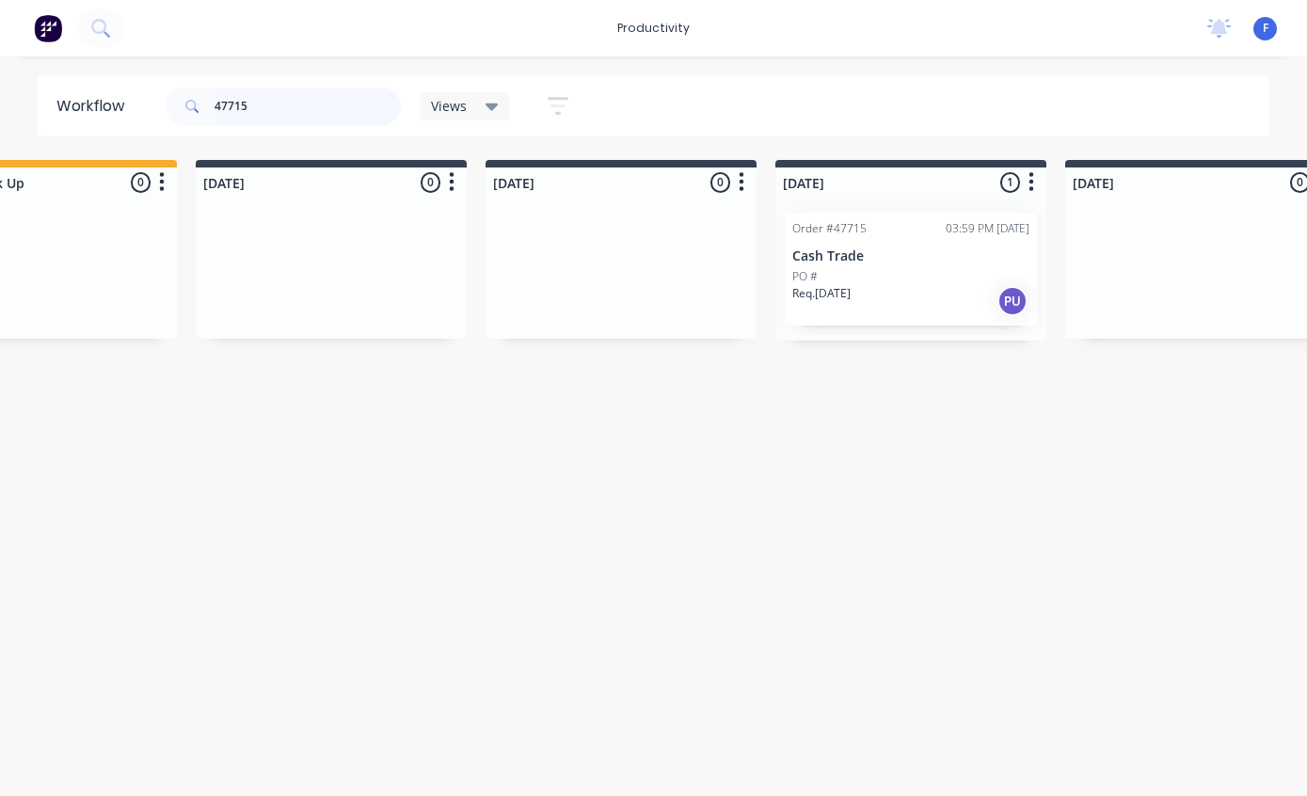
scroll to position [38, 710]
click at [954, 228] on div "Order #47715 03:59 PM [DATE] Cash Trade PO # Req. [DATE] PU" at bounding box center [914, 269] width 252 height 113
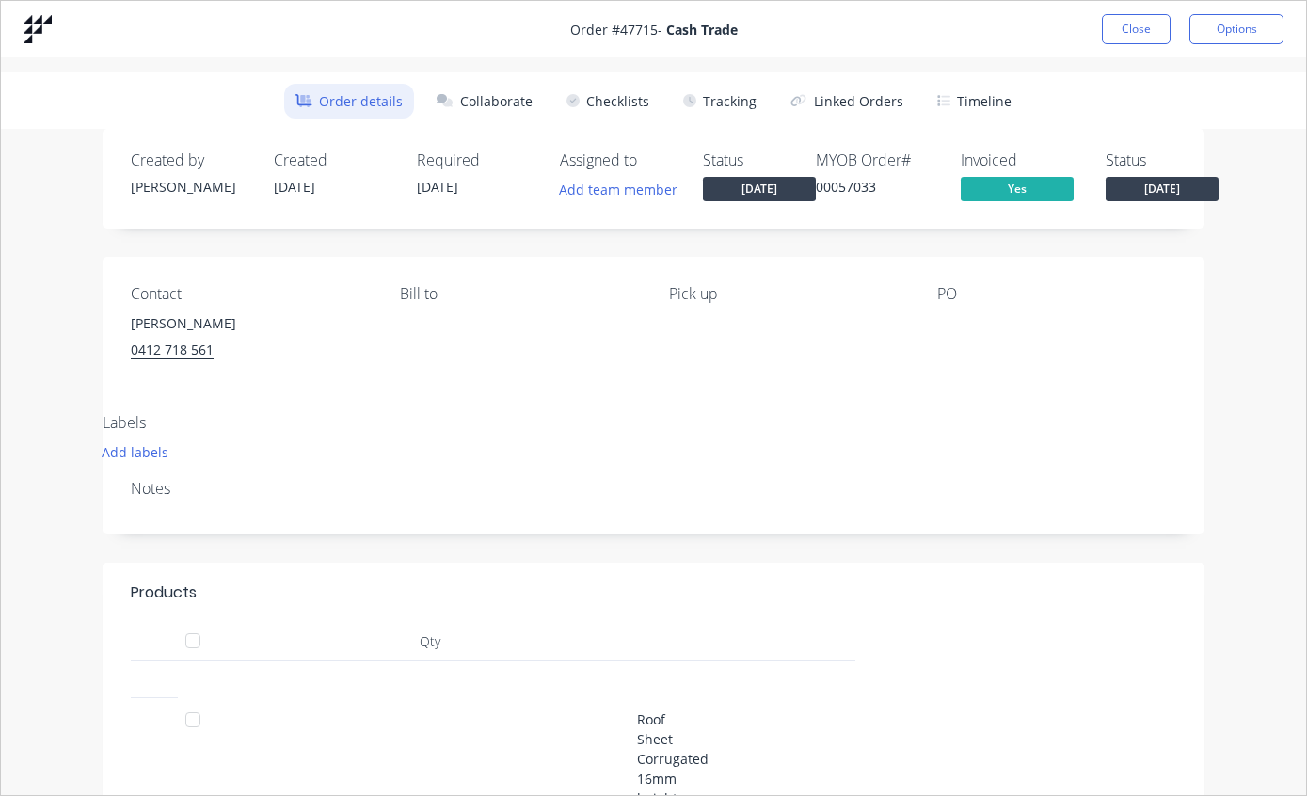
click at [732, 97] on button "Tracking" at bounding box center [720, 101] width 96 height 35
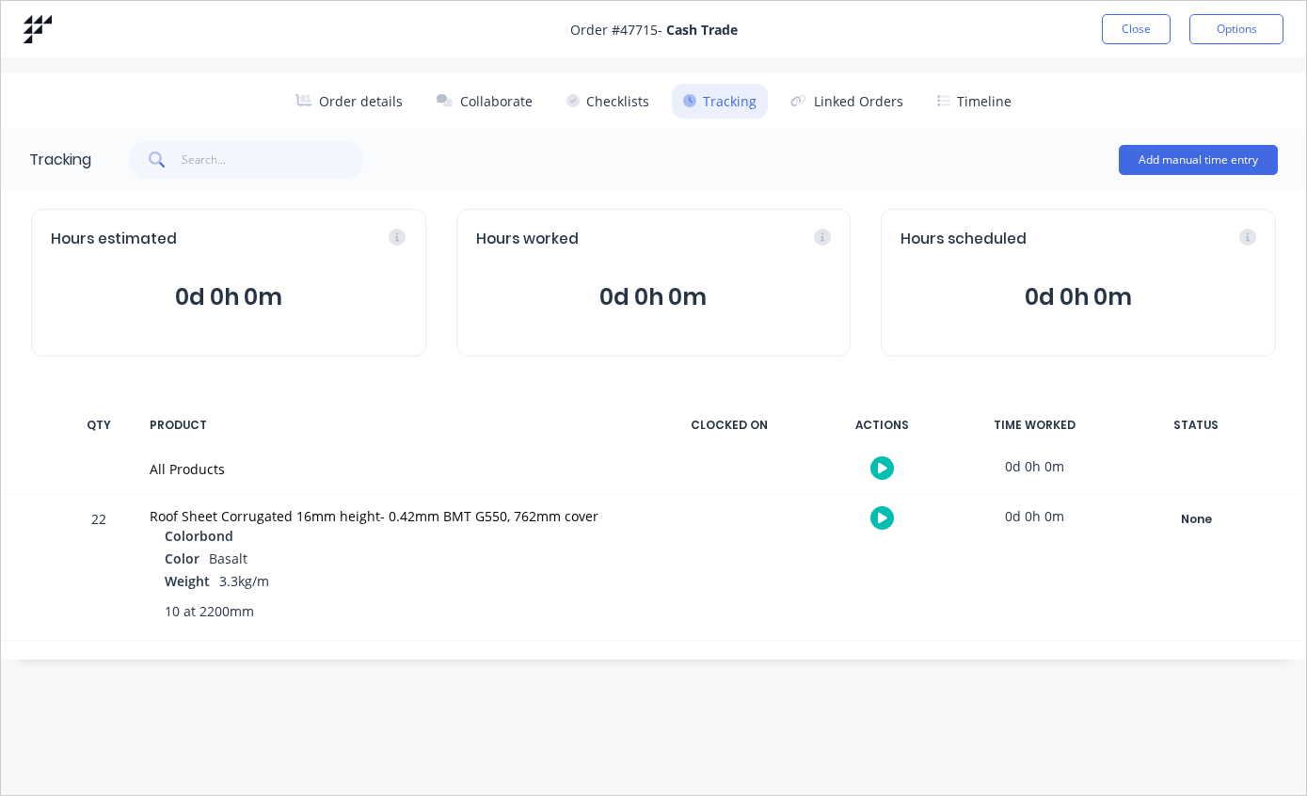
click at [1199, 508] on div "None" at bounding box center [1195, 519] width 135 height 24
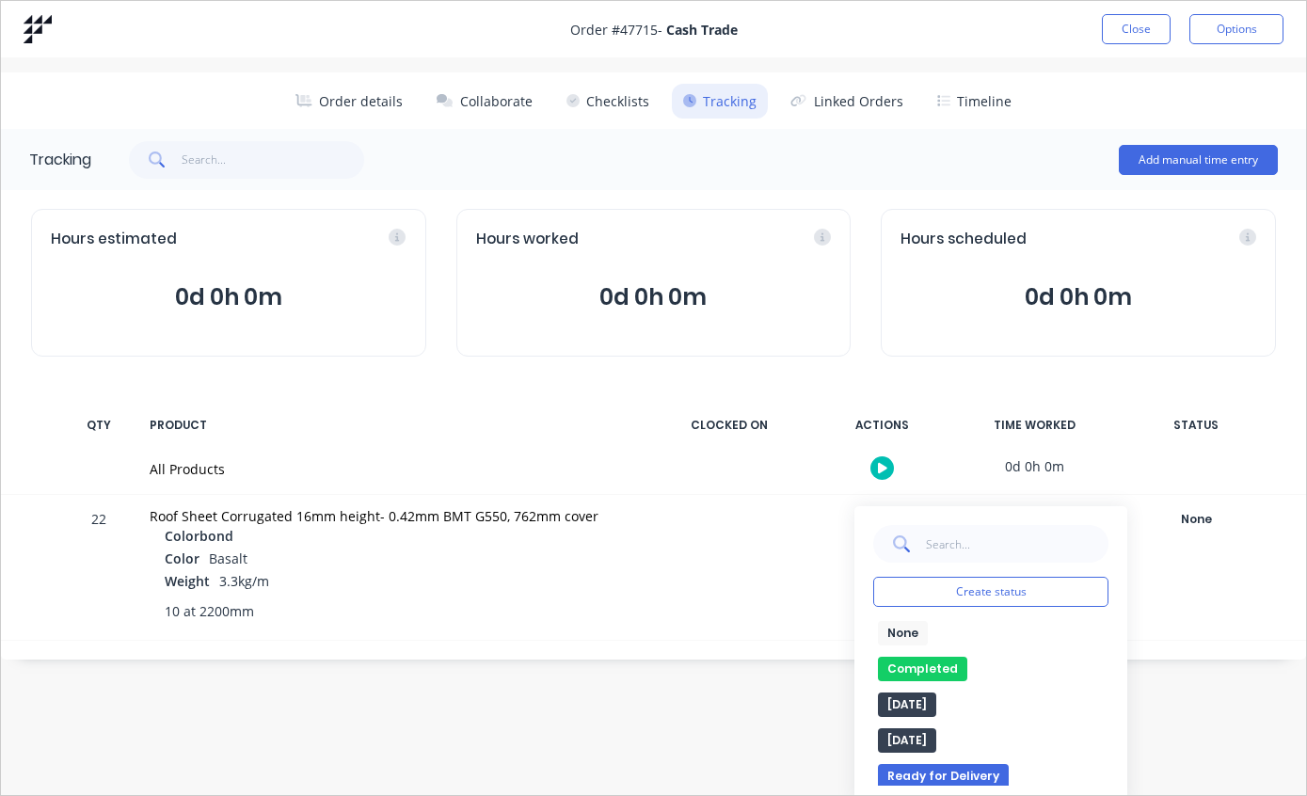
click at [925, 662] on button "Completed" at bounding box center [922, 669] width 89 height 24
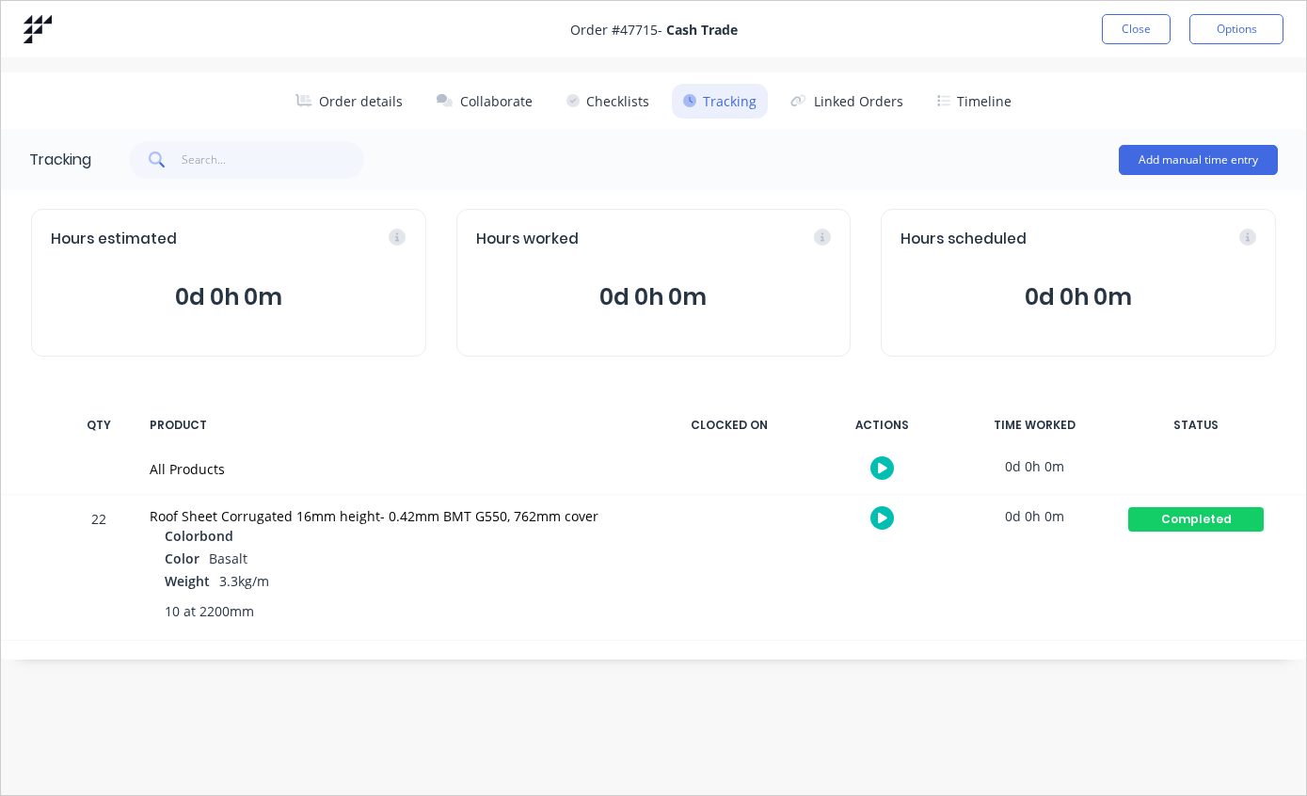
click at [1124, 19] on button "Close" at bounding box center [1136, 29] width 69 height 30
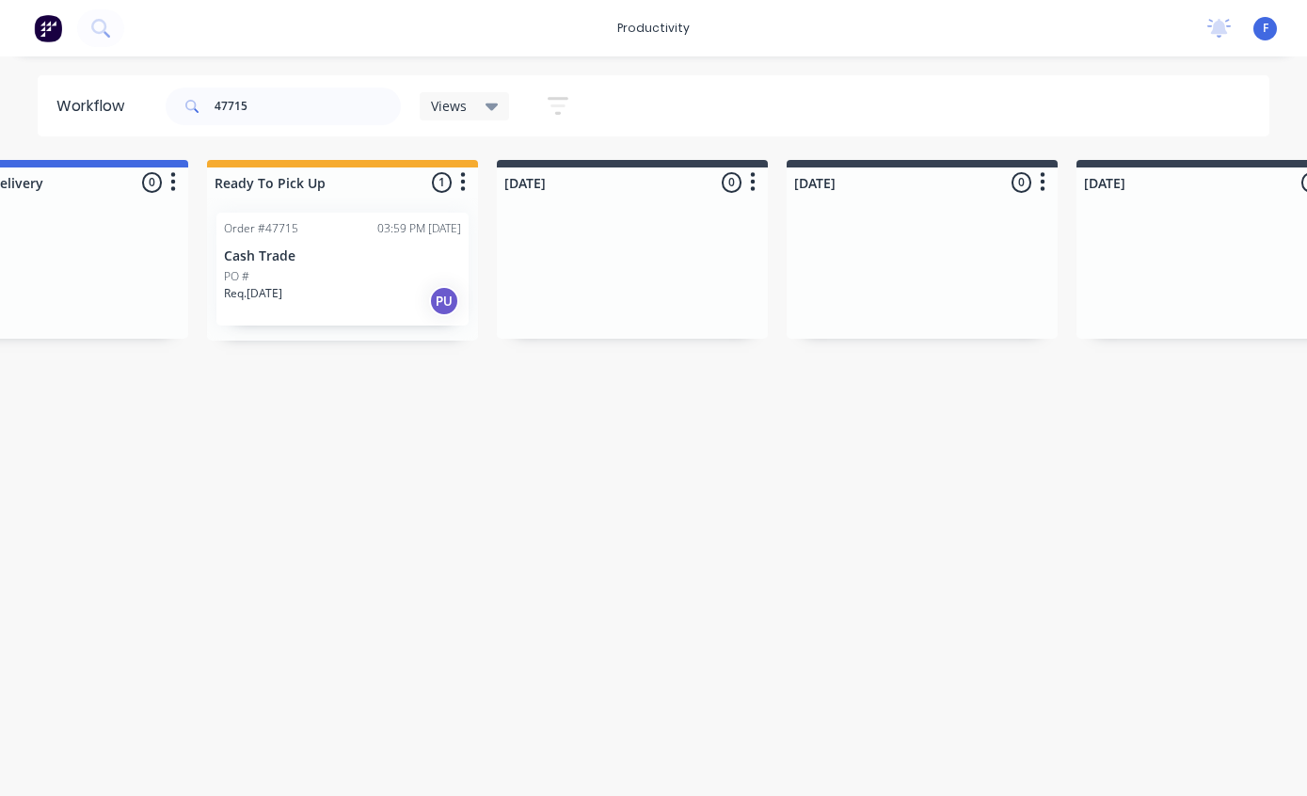
scroll to position [38, 414]
click at [307, 107] on input "47715" at bounding box center [307, 106] width 186 height 38
type input "4"
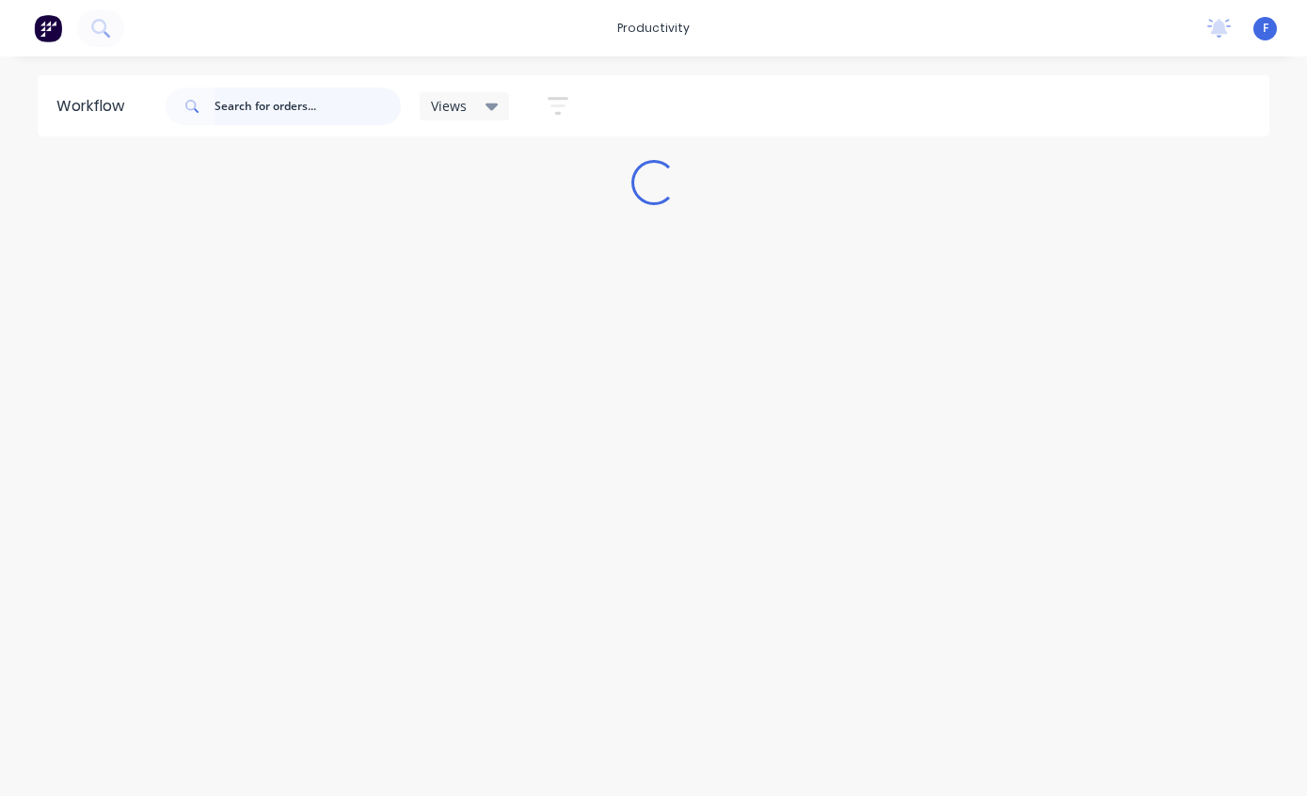
scroll to position [38, 0]
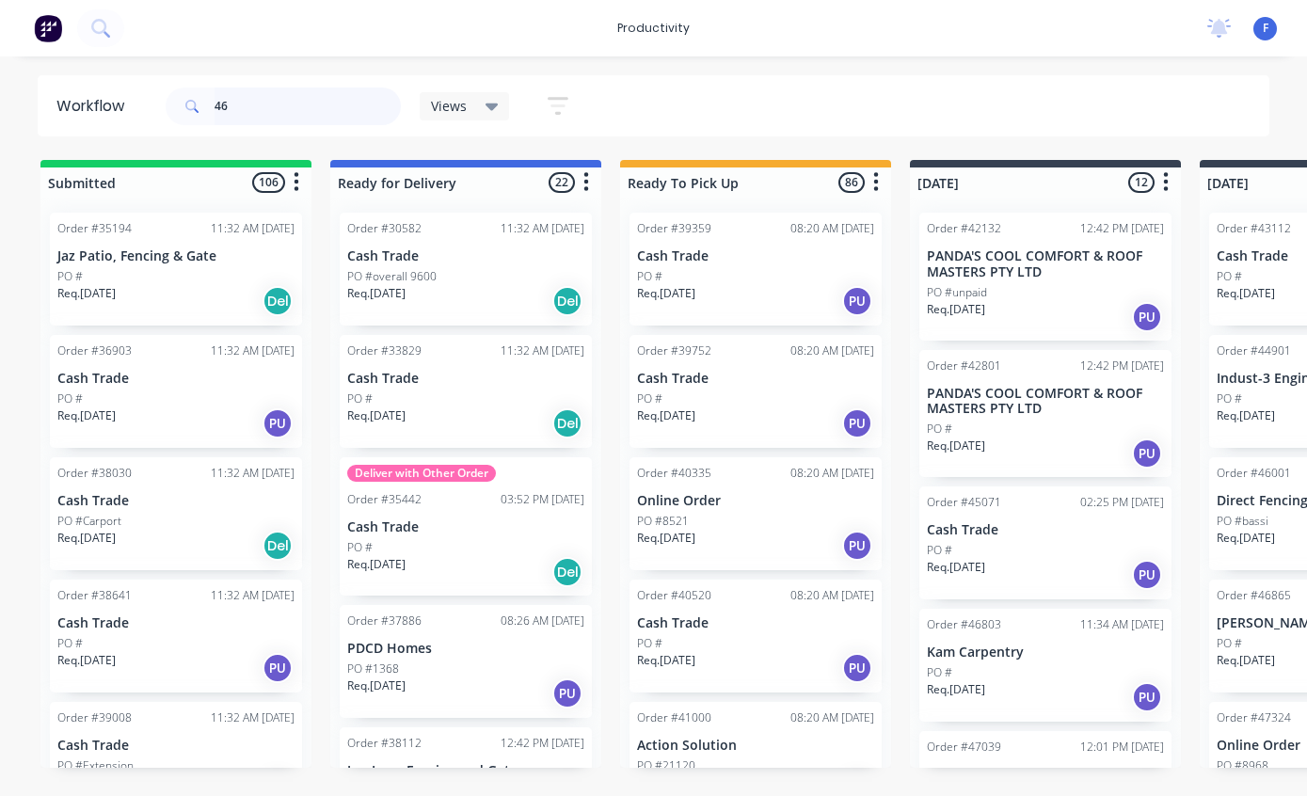
type input "4"
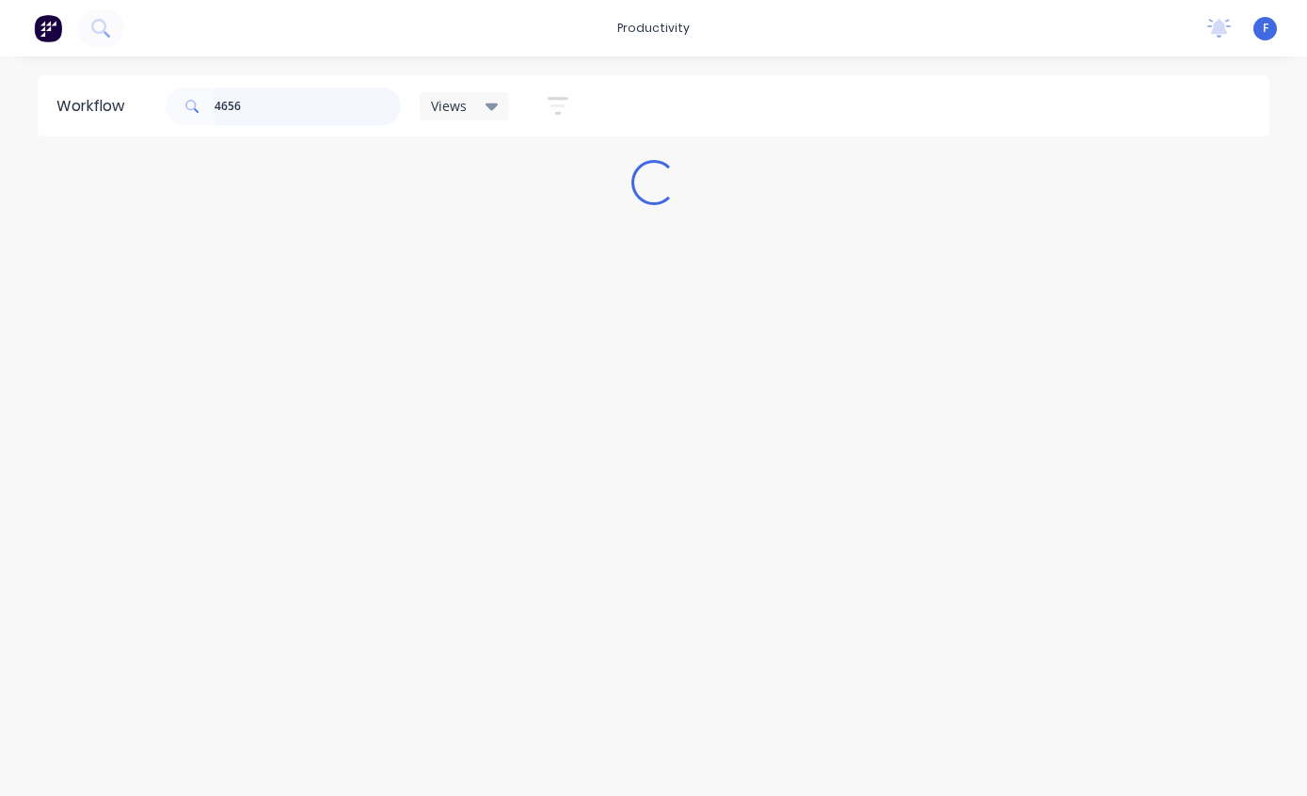
type input "46567"
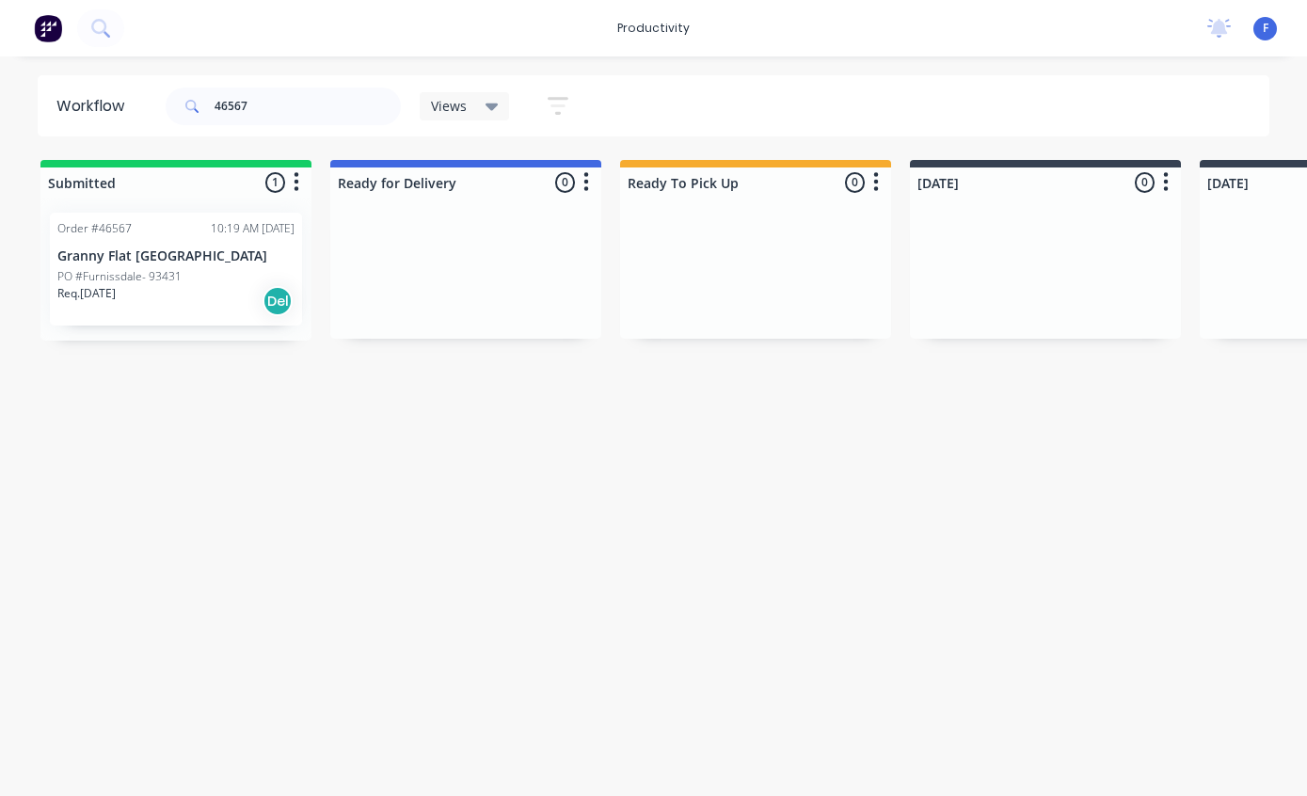
click at [182, 248] on p "Granny Flat [GEOGRAPHIC_DATA]" at bounding box center [175, 256] width 237 height 16
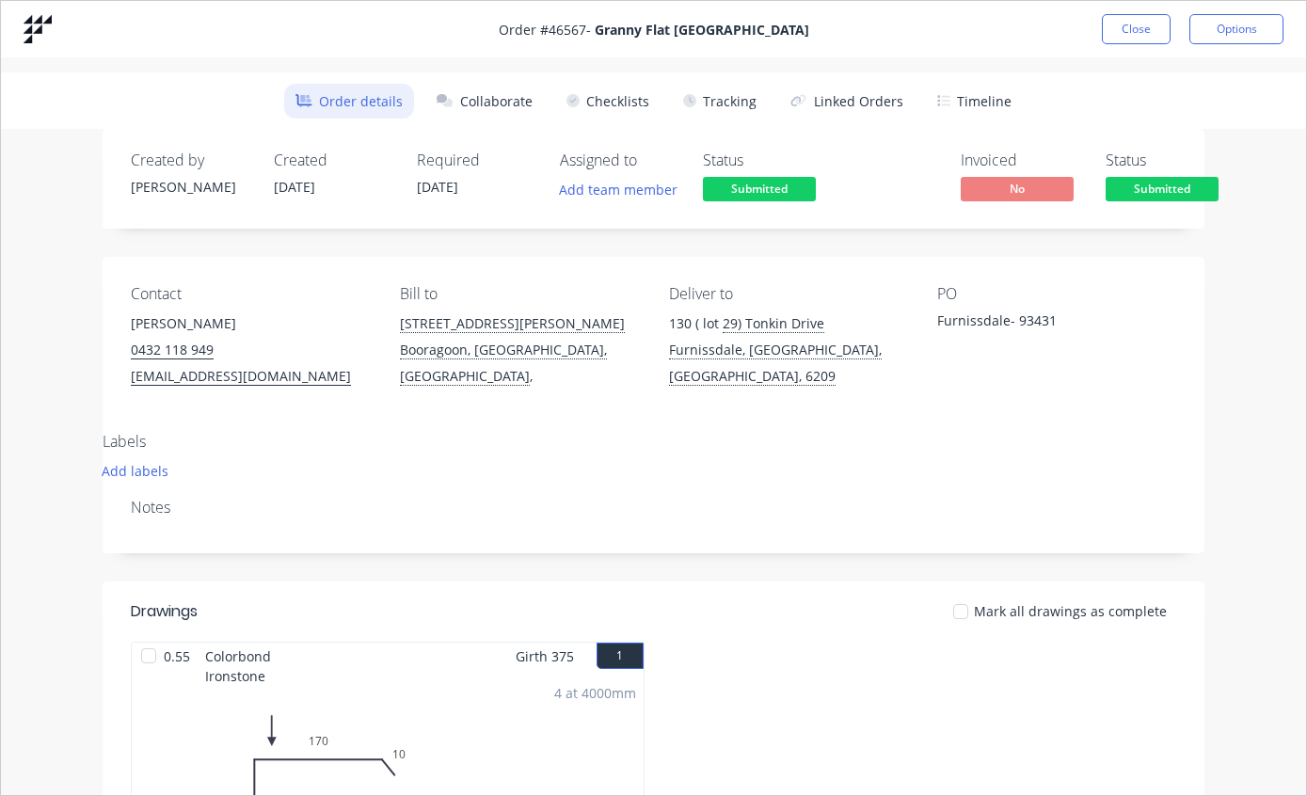
scroll to position [0, 0]
click at [747, 109] on button "Tracking" at bounding box center [720, 101] width 96 height 35
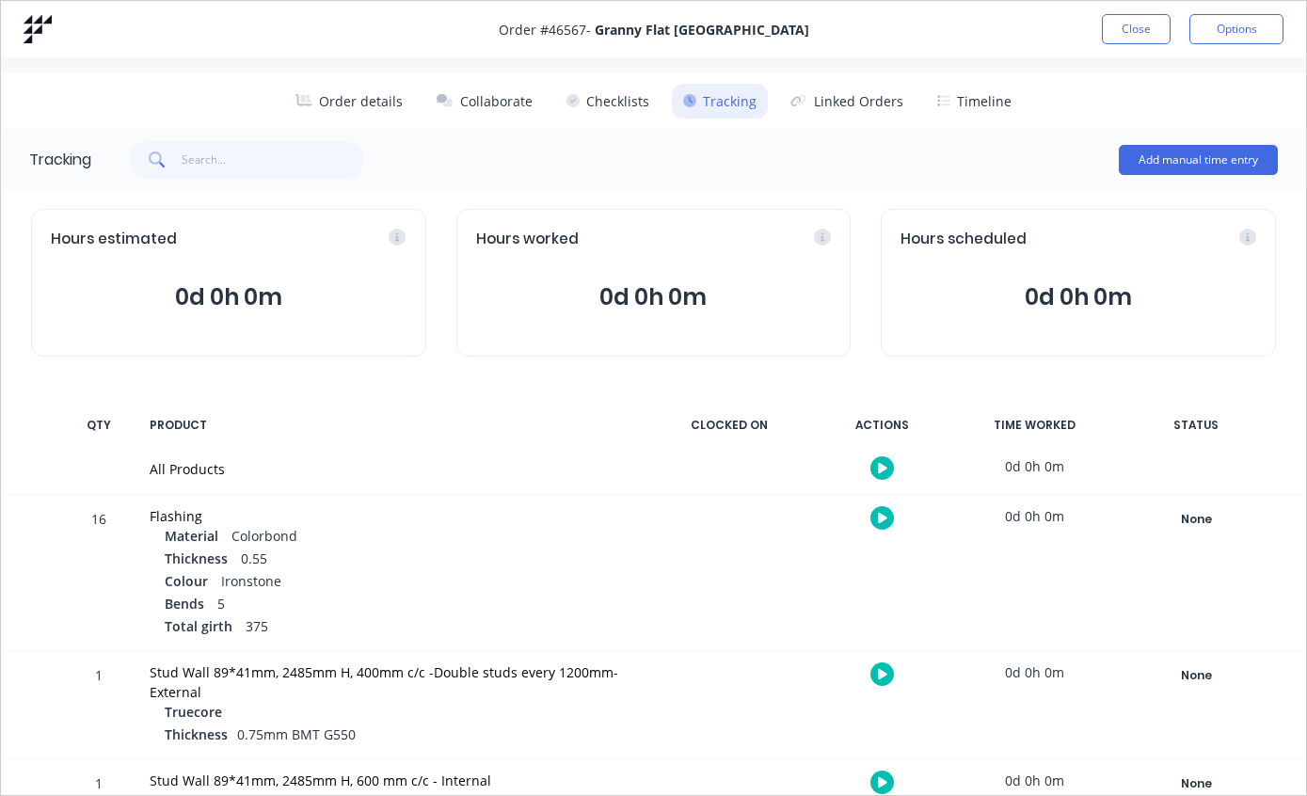
click at [823, 117] on button "Linked Orders" at bounding box center [846, 101] width 135 height 35
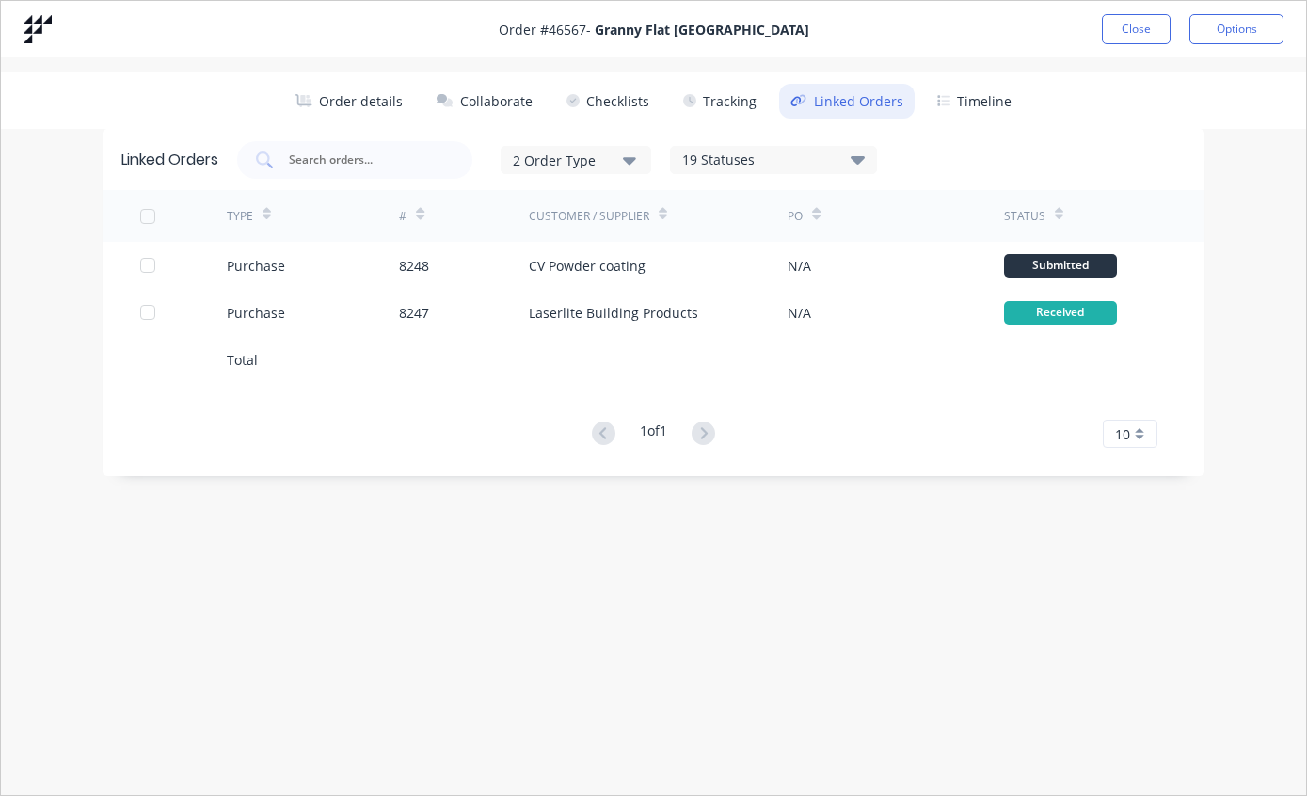
click at [968, 103] on button "Timeline" at bounding box center [974, 101] width 97 height 35
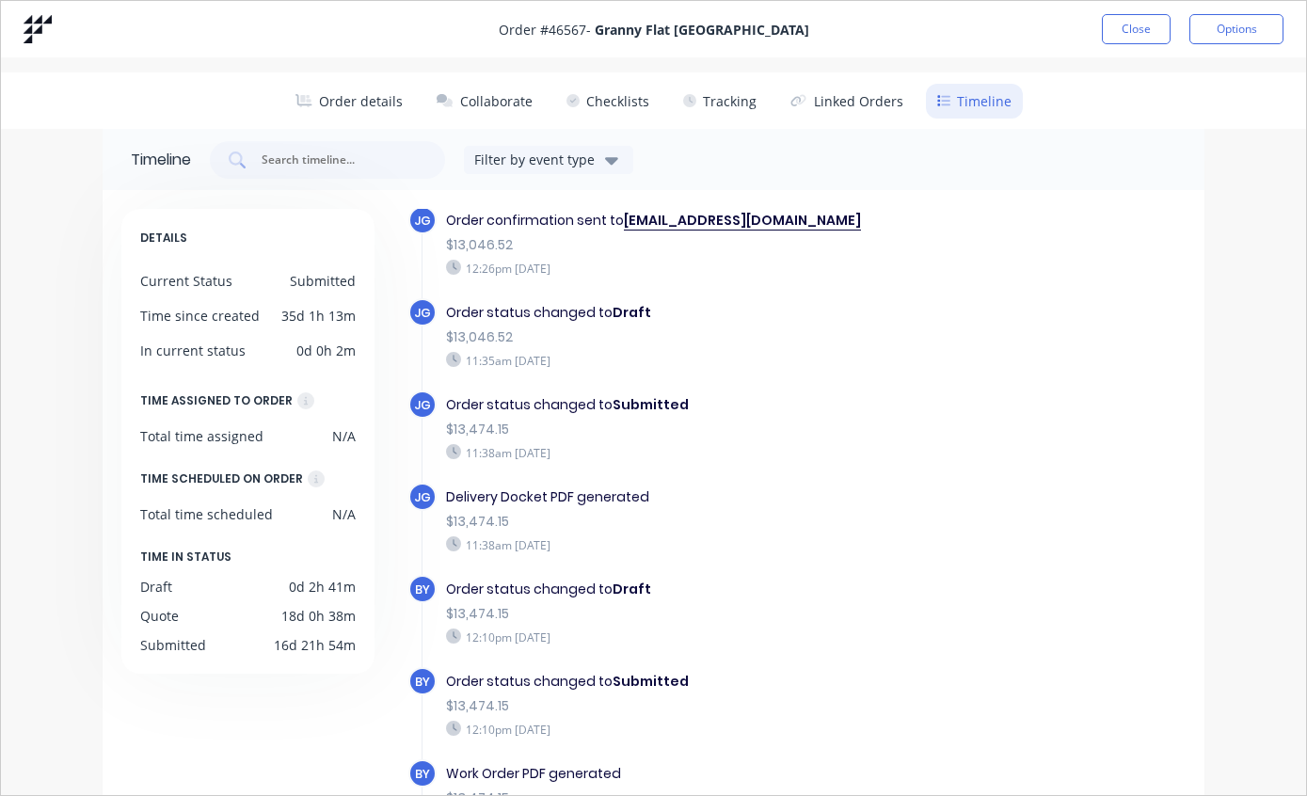
scroll to position [1108, 0]
